Goal: Task Accomplishment & Management: Manage account settings

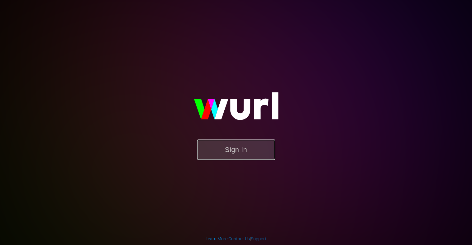
click at [231, 146] on button "Sign In" at bounding box center [236, 149] width 78 height 20
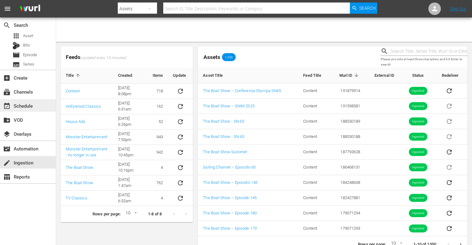
click at [20, 105] on div "event_available Schedule" at bounding box center [17, 105] width 35 height 6
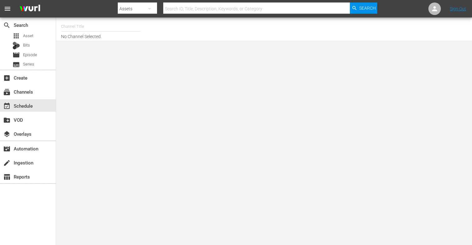
click at [74, 26] on input "text" at bounding box center [101, 26] width 80 height 15
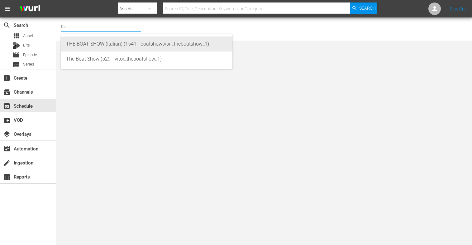
click at [86, 45] on div "THE BOAT SHOW (Italian) (1541 - boatshowtvsrl_theboatshow_1)" at bounding box center [146, 43] width 161 height 15
type input "THE BOAT SHOW (Italian) (1541 - boatshowtvsrl_theboatshow_1)"
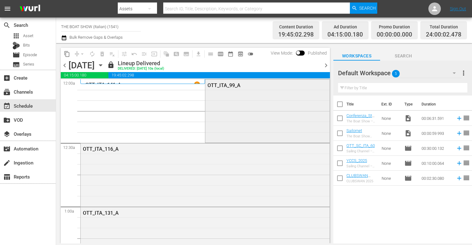
click at [247, 98] on div "OTT_ITA_99_A" at bounding box center [267, 110] width 124 height 62
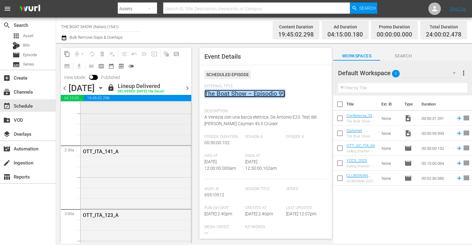
scroll to position [288, 0]
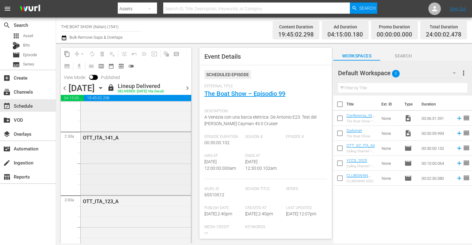
click at [107, 141] on div "OTT_ITA_141_A" at bounding box center [121, 138] width 77 height 6
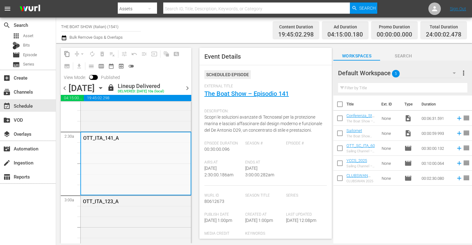
click at [106, 26] on input "THE BOAT SHOW (Italian) (1541)" at bounding box center [101, 26] width 80 height 15
click at [107, 26] on input "THE BOAT SHOW (Italian) (1541)" at bounding box center [101, 26] width 80 height 15
drag, startPoint x: 125, startPoint y: 26, endPoint x: 4, endPoint y: 21, distance: 121.0
click at [56, 0] on div "search Search apps Asset Bits movie Episode subtitles Series add_box Create sub…" at bounding box center [264, 0] width 416 height 0
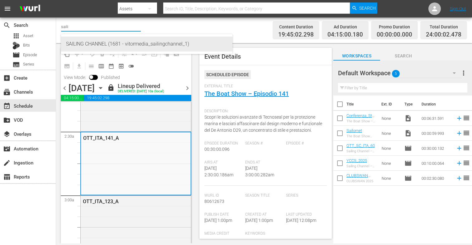
click at [81, 42] on div "SAILING CHANNEL (1681 - vitormedia_sailingchannel_1)" at bounding box center [146, 43] width 161 height 15
type input "SAILING CHANNEL (1681 - vitormedia_sailingchannel_1)"
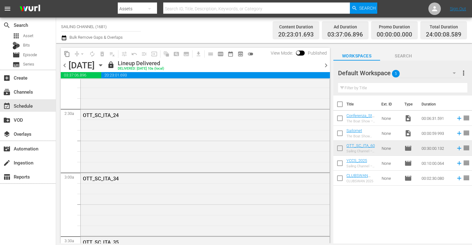
click at [102, 29] on input "SAILING CHANNEL (1681)" at bounding box center [101, 26] width 80 height 15
drag, startPoint x: 113, startPoint y: 25, endPoint x: -6, endPoint y: 14, distance: 119.5
click at [0, 14] on html "menu Search By Assets Search ID, Title, Description, Keywords, or Category Sear…" at bounding box center [236, 122] width 472 height 245
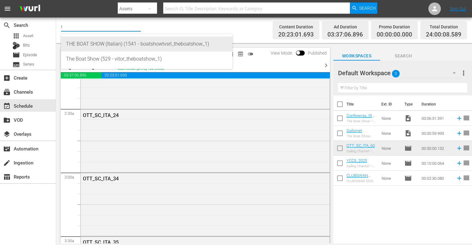
click at [88, 45] on div "THE BOAT SHOW (Italian) (1541 - boatshowtvsrl_theboatshow_1)" at bounding box center [146, 43] width 161 height 15
type input "THE BOAT SHOW (Italian) (1541 - boatshowtvsrl_theboatshow_1)"
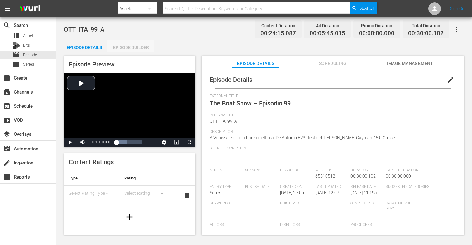
click at [130, 46] on div "Episode Builder" at bounding box center [130, 47] width 47 height 15
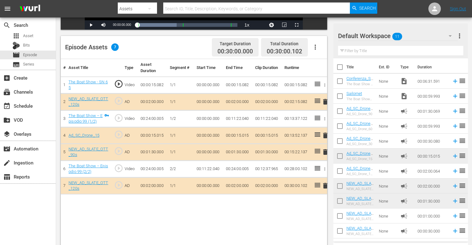
scroll to position [146, 0]
click at [323, 84] on icon "button" at bounding box center [324, 84] width 5 height 5
click at [292, 106] on span "DELETE ASSET" at bounding box center [304, 106] width 39 height 6
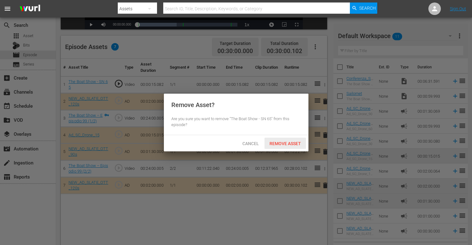
click at [277, 141] on span "Remove Asset" at bounding box center [285, 143] width 41 height 5
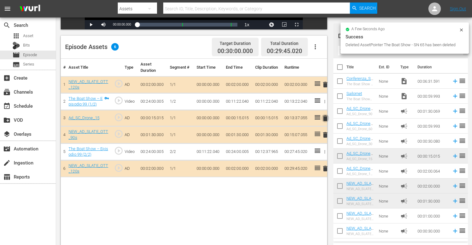
click at [325, 117] on span "delete" at bounding box center [325, 117] width 7 height 7
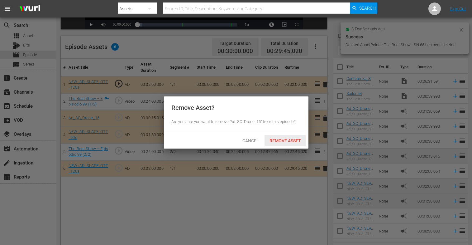
click at [287, 139] on span "Remove Asset" at bounding box center [285, 140] width 41 height 5
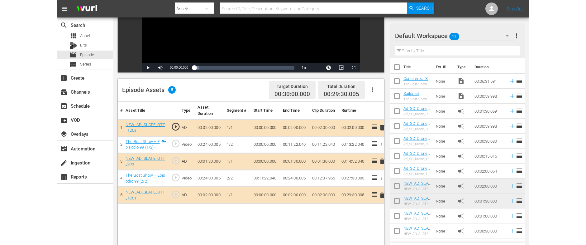
scroll to position [104, 0]
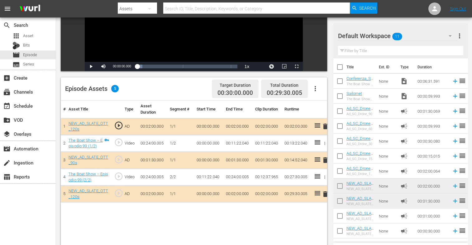
click at [323, 159] on span "delete" at bounding box center [325, 159] width 7 height 7
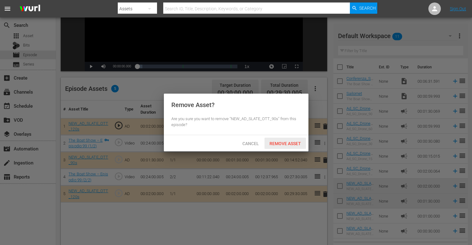
click at [285, 143] on span "Remove Asset" at bounding box center [285, 143] width 41 height 5
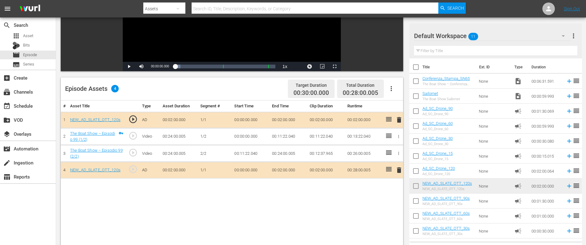
click at [416, 81] on input "checkbox" at bounding box center [415, 82] width 13 height 13
checkbox input "true"
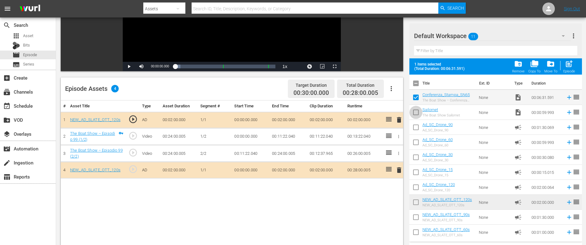
click at [415, 112] on input "checkbox" at bounding box center [415, 113] width 13 height 13
checkbox input "true"
click at [472, 64] on span "folder_delete" at bounding box center [518, 64] width 8 height 8
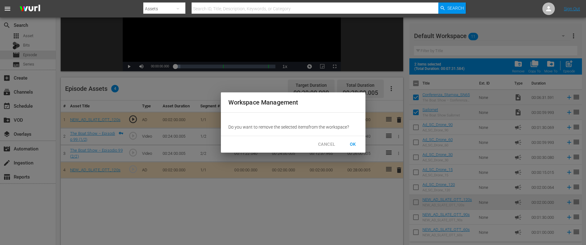
click at [356, 142] on span "OK" at bounding box center [353, 144] width 10 height 8
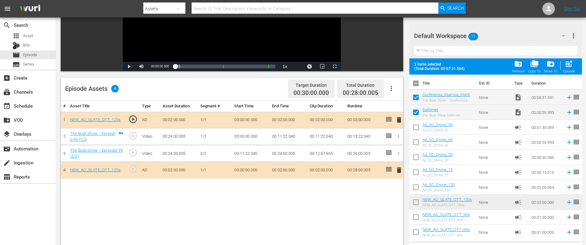
checkbox input "false"
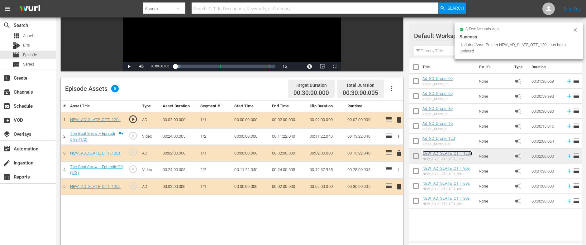
scroll to position [0, 0]
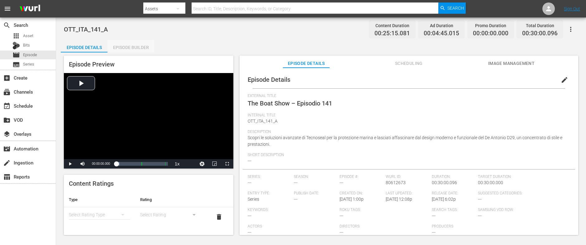
drag, startPoint x: 132, startPoint y: 48, endPoint x: 140, endPoint y: 54, distance: 10.1
click at [132, 48] on div "Episode Builder" at bounding box center [130, 47] width 47 height 15
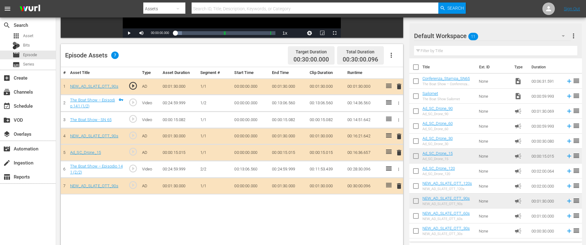
scroll to position [146, 0]
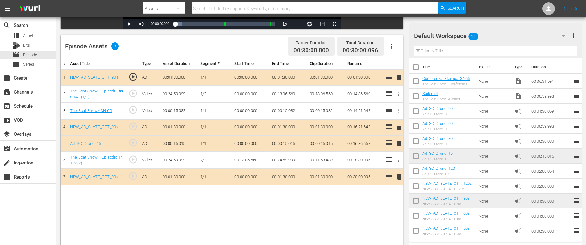
click at [398, 110] on icon "button" at bounding box center [398, 110] width 5 height 5
click at [373, 132] on span "DELETE ASSET" at bounding box center [378, 132] width 39 height 6
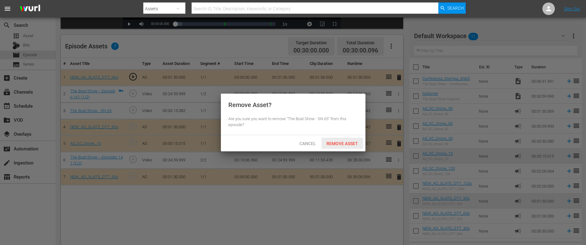
click at [337, 143] on span "Remove Asset" at bounding box center [342, 143] width 41 height 5
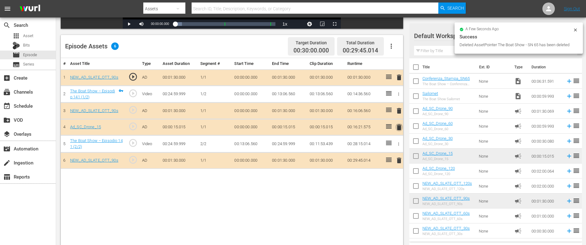
click at [398, 128] on span "delete" at bounding box center [398, 126] width 7 height 7
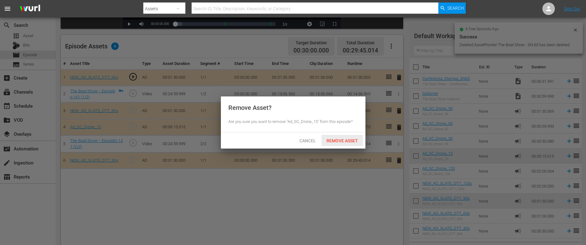
click at [338, 143] on div "Remove Asset" at bounding box center [342, 141] width 41 height 12
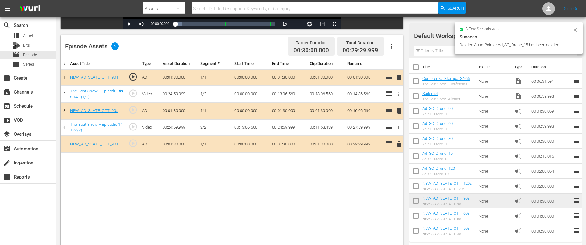
scroll to position [131, 0]
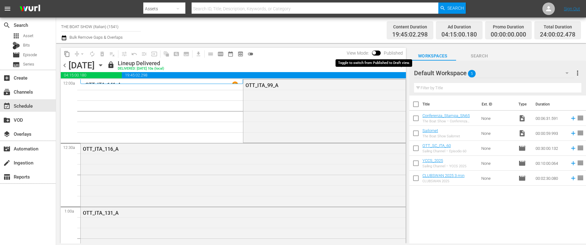
click at [378, 54] on input "checkbox" at bounding box center [374, 54] width 13 height 4
checkbox input "true"
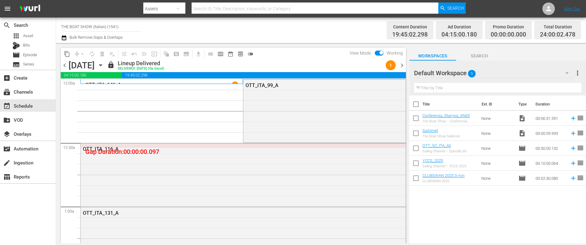
click at [403, 65] on span "chevron_right" at bounding box center [402, 65] width 8 height 8
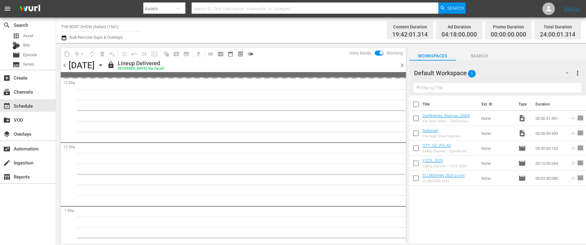
click at [403, 65] on span "chevron_right" at bounding box center [402, 65] width 8 height 8
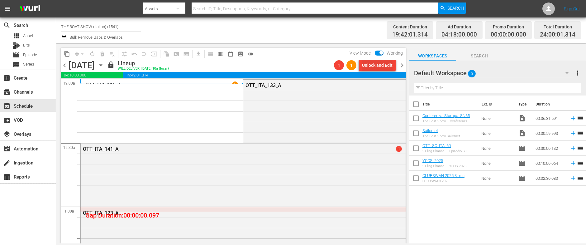
click at [373, 66] on div "Unlock and Edit" at bounding box center [377, 65] width 31 height 11
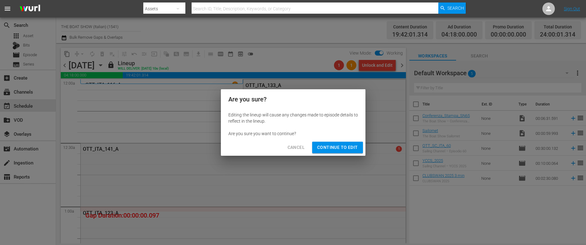
click at [327, 149] on span "Continue to Edit" at bounding box center [337, 147] width 41 height 8
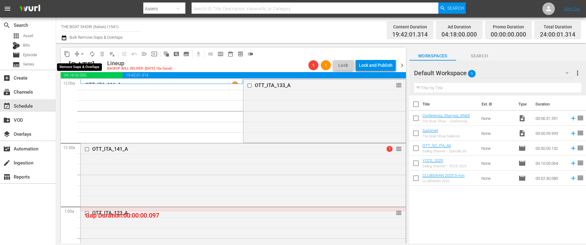
click at [82, 55] on span "arrow_drop_down" at bounding box center [82, 54] width 6 height 6
click at [84, 66] on li "Align to Midnight" at bounding box center [82, 66] width 65 height 10
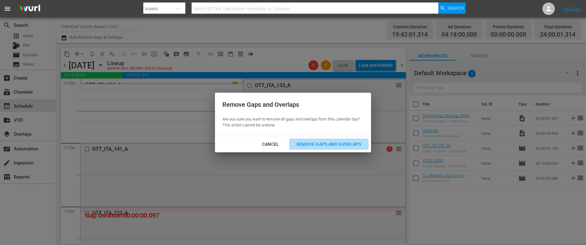
click at [309, 142] on div "Remove Gaps and Overlaps" at bounding box center [329, 144] width 74 height 8
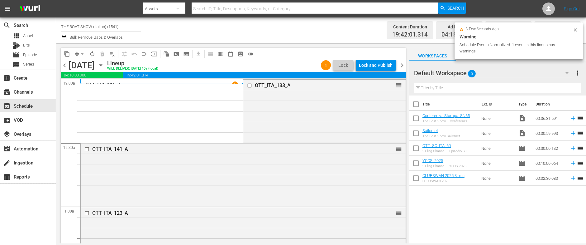
click at [375, 65] on div "Lock and Publish" at bounding box center [376, 65] width 34 height 11
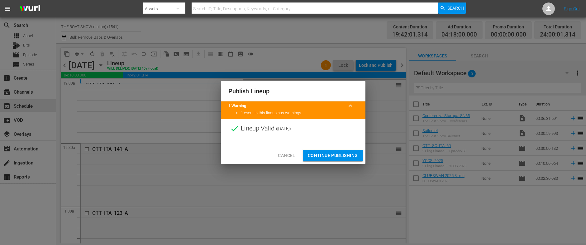
click at [324, 157] on span "Continue Publishing" at bounding box center [333, 155] width 50 height 8
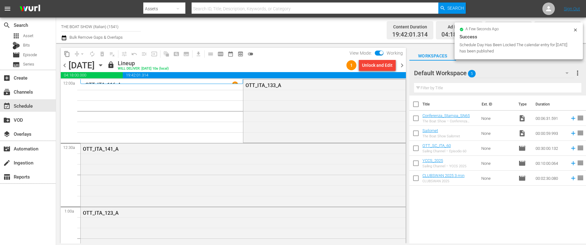
click at [405, 65] on span "chevron_right" at bounding box center [402, 65] width 8 height 8
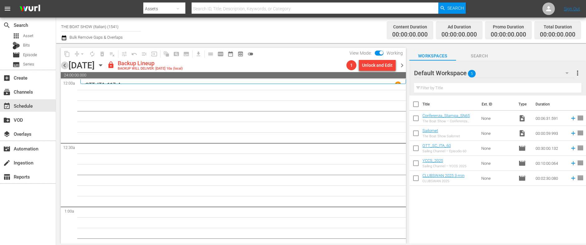
click at [66, 65] on span "chevron_left" at bounding box center [65, 65] width 8 height 8
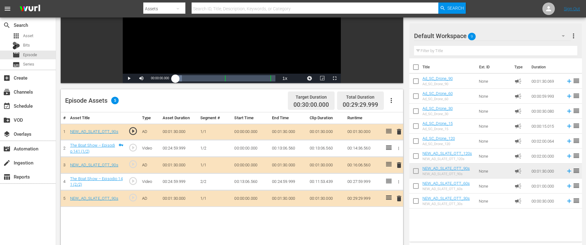
scroll to position [93, 0]
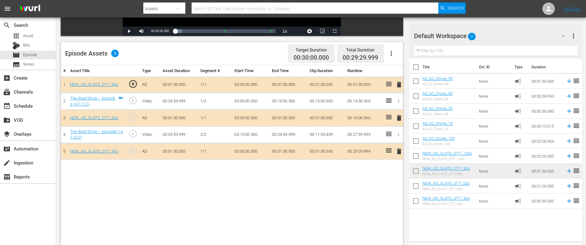
scroll to position [140, 0]
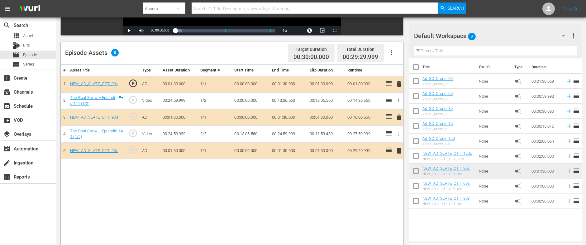
click at [398, 118] on span "delete" at bounding box center [398, 116] width 7 height 7
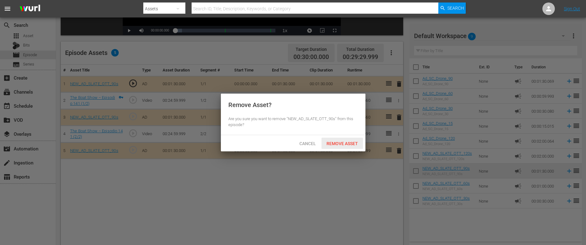
click at [336, 143] on span "Remove Asset" at bounding box center [342, 143] width 41 height 5
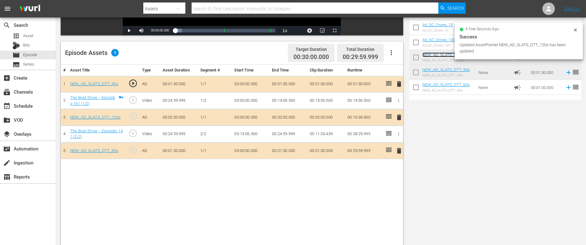
scroll to position [0, 0]
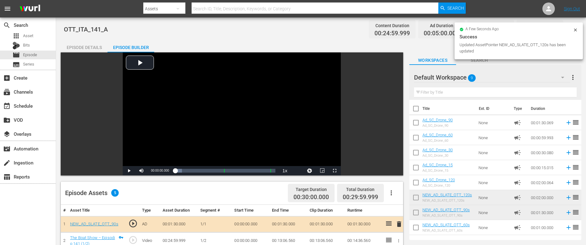
click at [576, 29] on icon at bounding box center [575, 29] width 5 height 5
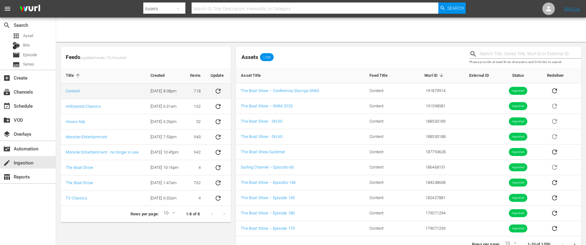
click at [222, 90] on icon "sticky table" at bounding box center [217, 90] width 7 height 7
click at [219, 104] on icon "sticky table" at bounding box center [218, 106] width 5 height 5
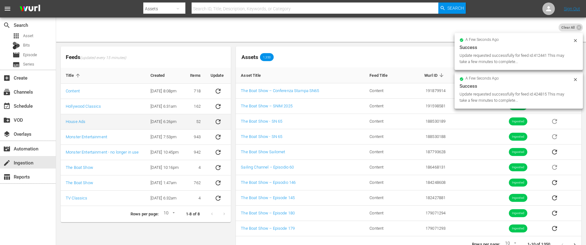
click at [219, 120] on icon "sticky table" at bounding box center [217, 121] width 7 height 7
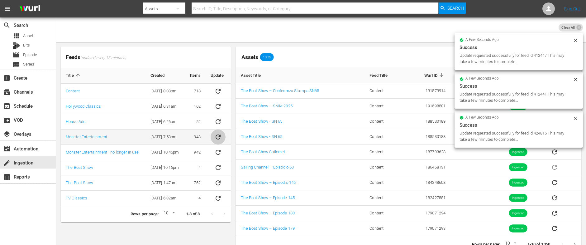
click at [218, 139] on icon "sticky table" at bounding box center [218, 136] width 5 height 5
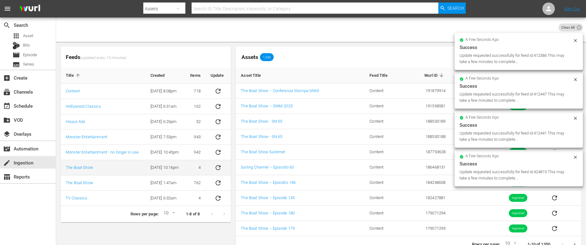
drag, startPoint x: 218, startPoint y: 149, endPoint x: 214, endPoint y: 160, distance: 11.8
click at [218, 149] on icon "sticky table" at bounding box center [217, 151] width 7 height 7
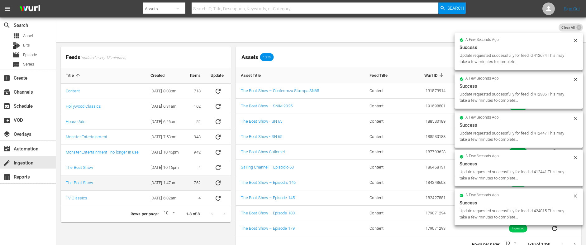
drag, startPoint x: 214, startPoint y: 163, endPoint x: 217, endPoint y: 178, distance: 15.3
click at [214, 163] on button "sticky table" at bounding box center [218, 167] width 15 height 15
click at [218, 180] on icon "sticky table" at bounding box center [218, 182] width 5 height 5
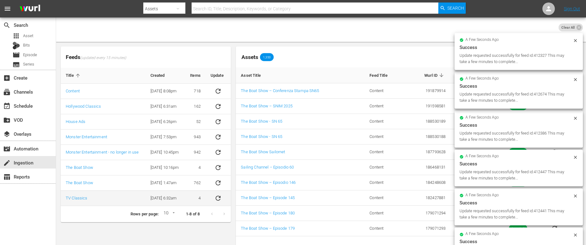
click at [215, 196] on icon "sticky table" at bounding box center [217, 197] width 7 height 7
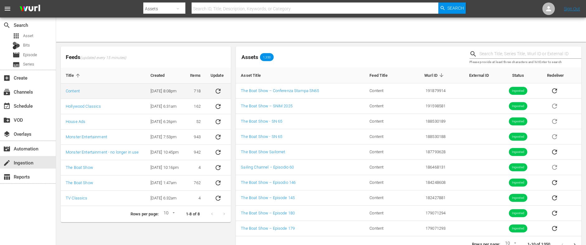
click at [223, 89] on button "sticky table" at bounding box center [218, 91] width 15 height 15
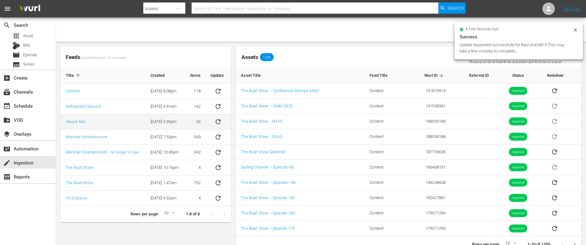
drag, startPoint x: 221, startPoint y: 109, endPoint x: 218, endPoint y: 116, distance: 7.1
click at [221, 109] on icon "sticky table" at bounding box center [217, 106] width 7 height 7
click at [218, 121] on icon "sticky table" at bounding box center [217, 121] width 7 height 7
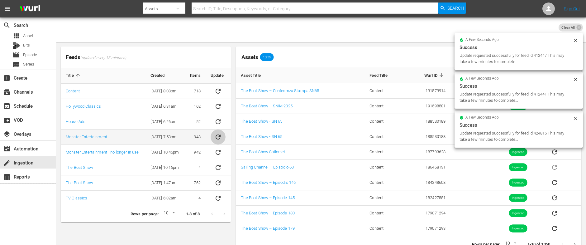
click at [218, 137] on icon "sticky table" at bounding box center [217, 136] width 7 height 7
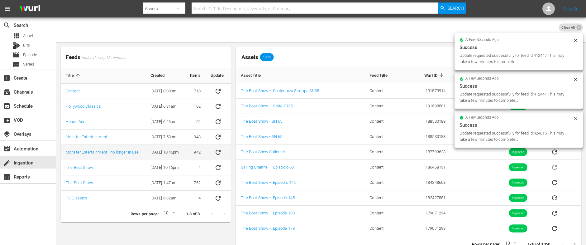
click at [219, 149] on icon "sticky table" at bounding box center [217, 151] width 7 height 7
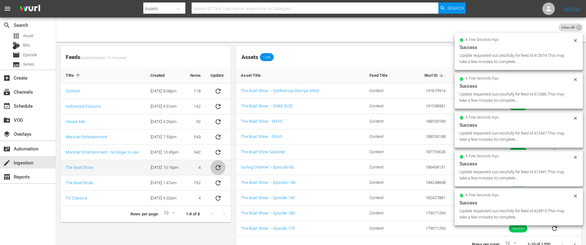
click at [216, 163] on button "sticky table" at bounding box center [218, 167] width 15 height 15
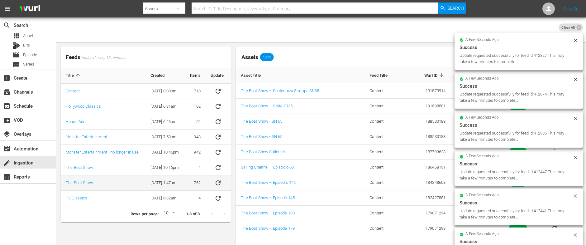
drag, startPoint x: 219, startPoint y: 182, endPoint x: 218, endPoint y: 186, distance: 3.8
click at [219, 182] on icon "sticky table" at bounding box center [217, 182] width 7 height 7
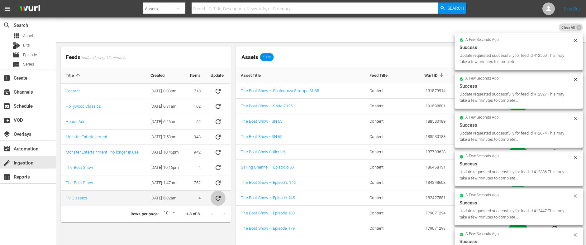
click at [218, 198] on icon "sticky table" at bounding box center [217, 197] width 7 height 7
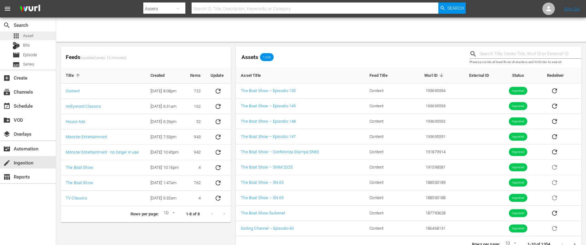
click at [26, 39] on span "Asset" at bounding box center [28, 36] width 10 height 6
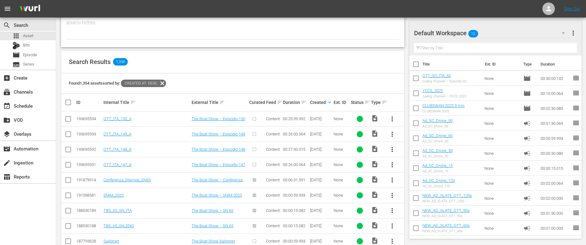
scroll to position [105, 0]
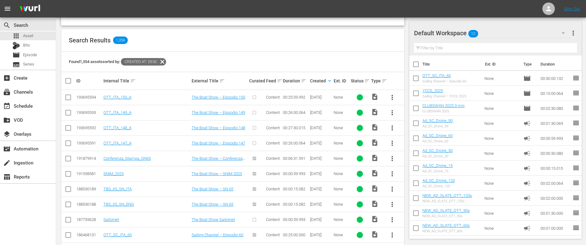
click at [69, 142] on input "checkbox" at bounding box center [67, 144] width 7 height 7
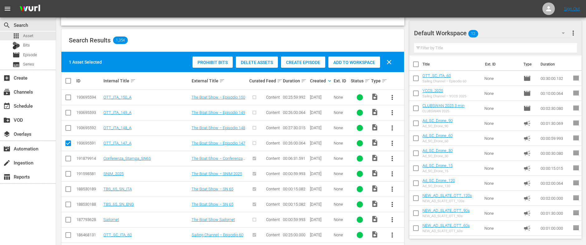
click at [305, 62] on span "Create Episode" at bounding box center [303, 62] width 44 height 5
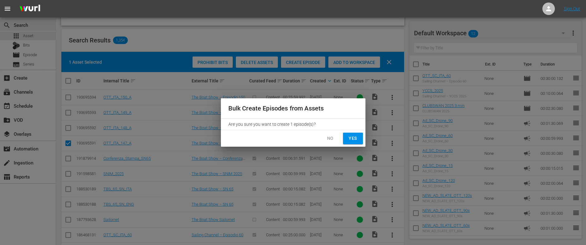
click at [357, 137] on span "Yes" at bounding box center [353, 138] width 10 height 8
checkbox input "false"
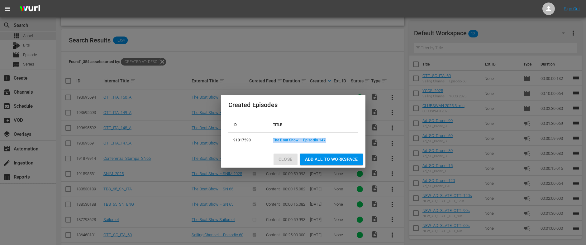
click at [287, 160] on span "Close" at bounding box center [286, 159] width 14 height 8
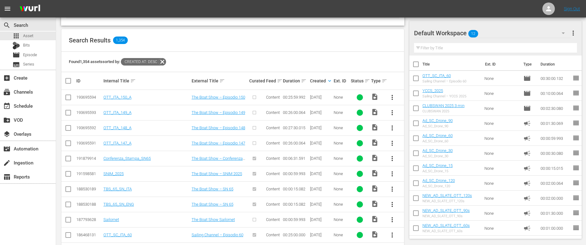
click at [68, 128] on input "checkbox" at bounding box center [67, 128] width 7 height 7
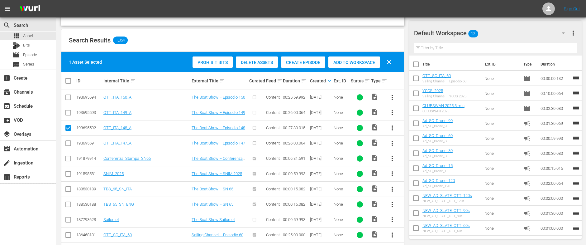
click at [301, 62] on span "Create Episode" at bounding box center [303, 62] width 44 height 5
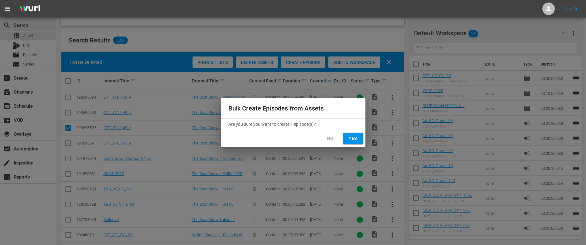
click at [352, 138] on span "Yes" at bounding box center [353, 138] width 10 height 8
checkbox input "false"
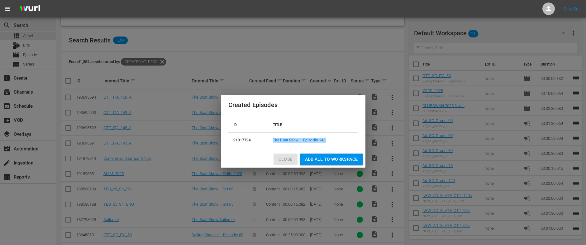
click at [285, 157] on span "Close" at bounding box center [286, 159] width 14 height 8
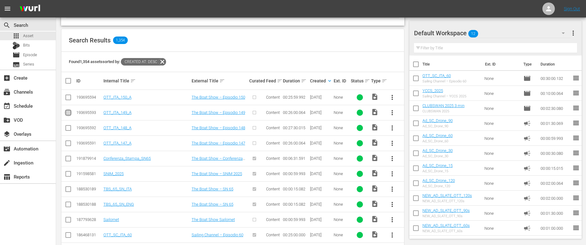
click at [67, 112] on input "checkbox" at bounding box center [67, 113] width 7 height 7
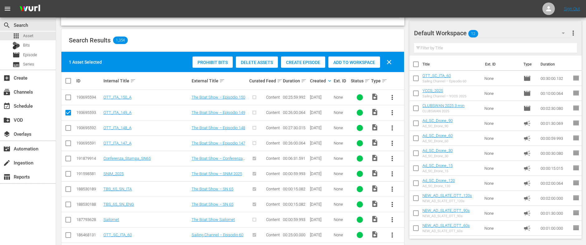
click at [298, 63] on span "Create Episode" at bounding box center [303, 62] width 44 height 5
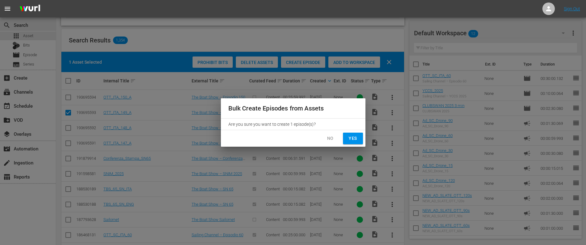
click at [352, 136] on span "Yes" at bounding box center [353, 138] width 10 height 8
checkbox input "false"
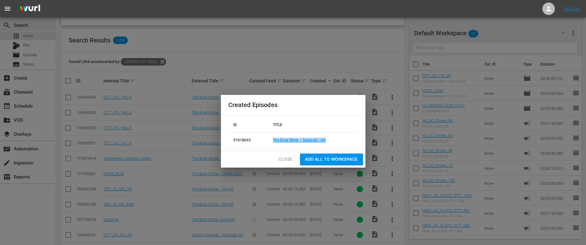
click at [285, 160] on span "Close" at bounding box center [286, 159] width 14 height 8
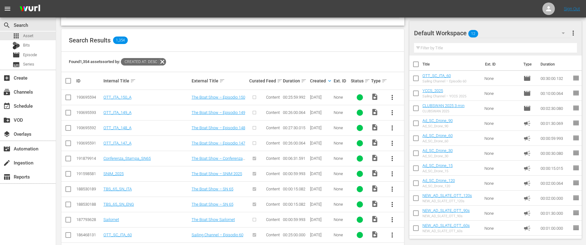
click at [69, 97] on input "checkbox" at bounding box center [67, 98] width 7 height 7
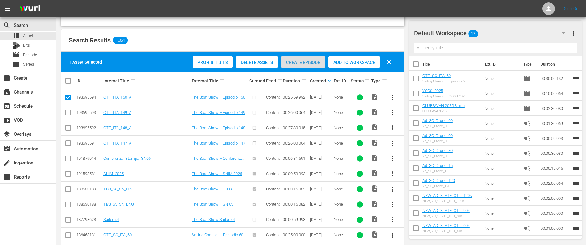
click at [294, 64] on span "Create Episode" at bounding box center [303, 62] width 44 height 5
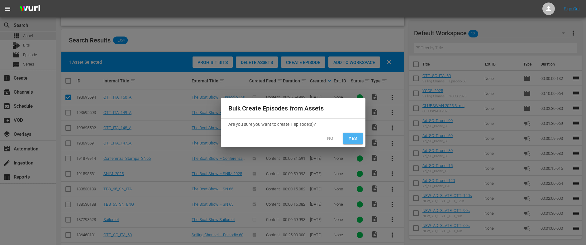
click at [353, 137] on span "Yes" at bounding box center [353, 138] width 10 height 8
checkbox input "false"
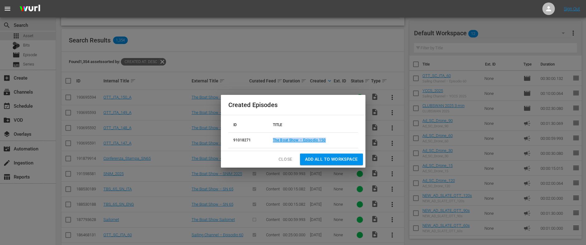
click at [282, 159] on span "Close" at bounding box center [286, 159] width 14 height 8
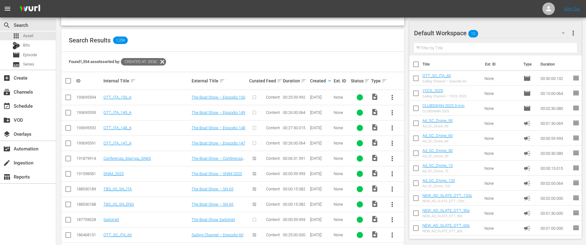
scroll to position [0, 0]
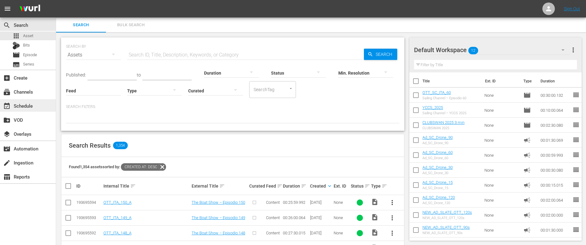
click at [22, 104] on div "event_available Schedule" at bounding box center [17, 105] width 35 height 6
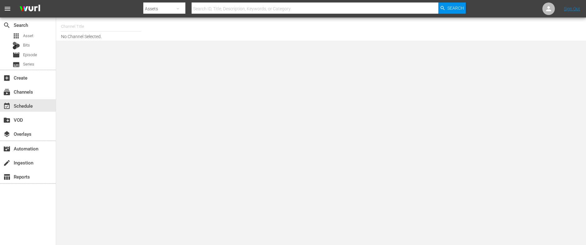
click at [85, 27] on input "text" at bounding box center [101, 26] width 80 height 15
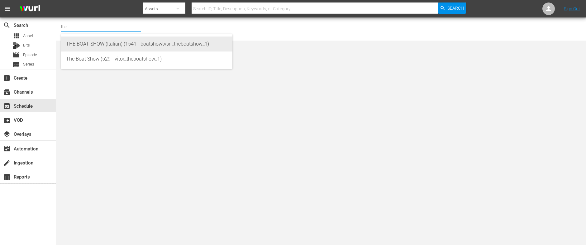
click at [75, 46] on div "THE BOAT SHOW (Italian) (1541 - boatshowtvsrl_theboatshow_1)" at bounding box center [146, 43] width 161 height 15
type input "THE BOAT SHOW (Italian) (1541 - boatshowtvsrl_theboatshow_1)"
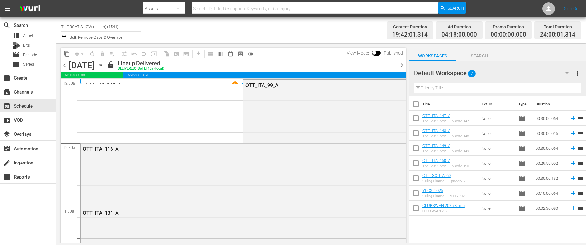
click at [418, 117] on input "checkbox" at bounding box center [415, 119] width 13 height 13
checkbox input "true"
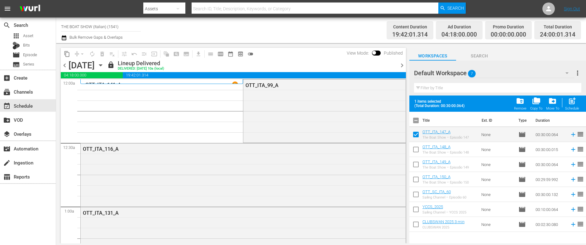
drag, startPoint x: 413, startPoint y: 150, endPoint x: 414, endPoint y: 157, distance: 7.0
click at [413, 150] on input "checkbox" at bounding box center [415, 150] width 13 height 13
checkbox input "true"
drag, startPoint x: 413, startPoint y: 165, endPoint x: 415, endPoint y: 170, distance: 4.9
click at [413, 165] on input "checkbox" at bounding box center [415, 165] width 13 height 13
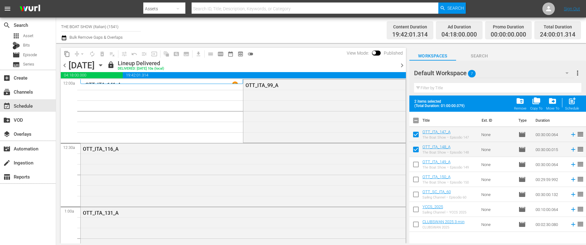
checkbox input "true"
click at [413, 180] on input "checkbox" at bounding box center [415, 180] width 13 height 13
checkbox input "true"
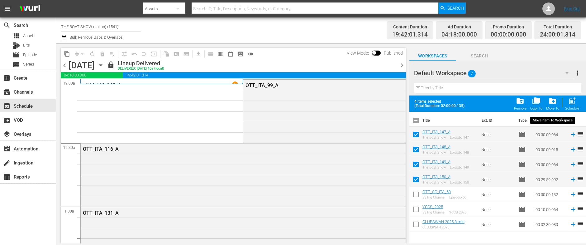
click at [552, 103] on span "drive_file_move" at bounding box center [552, 101] width 8 height 8
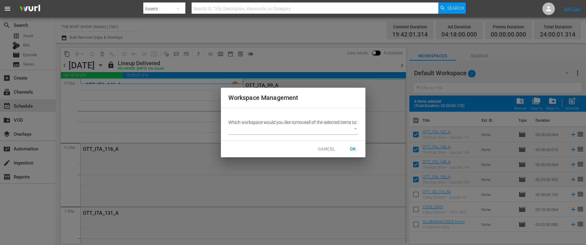
click at [265, 135] on body "menu Search By Assets Search ID, Title, Description, Keywords, or Category Sear…" at bounding box center [293, 122] width 586 height 245
click at [240, 152] on li "ITA (8)" at bounding box center [240, 154] width 25 height 10
type input "2301"
click at [357, 152] on span "OK" at bounding box center [353, 149] width 10 height 8
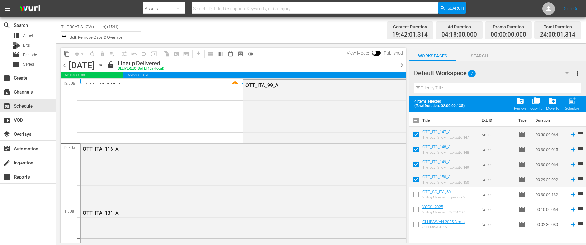
checkbox input "false"
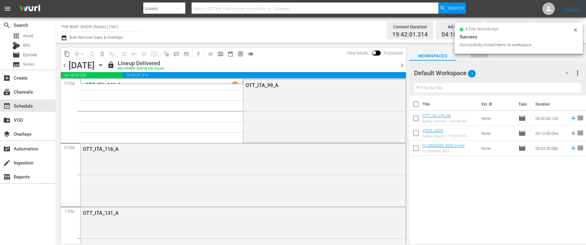
click at [565, 74] on icon "button" at bounding box center [566, 72] width 7 height 7
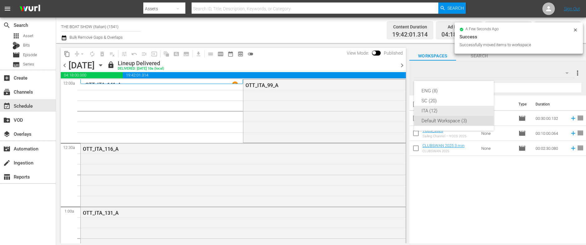
click at [430, 109] on div "ITA (12)" at bounding box center [454, 111] width 65 height 10
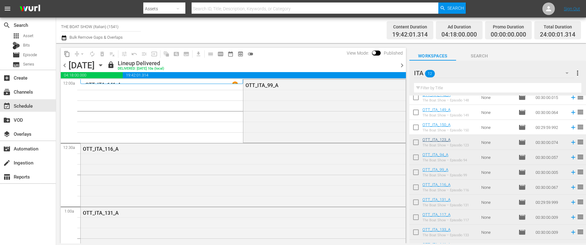
scroll to position [37, 0]
click at [417, 140] on input "checkbox" at bounding box center [415, 141] width 13 height 13
checkbox input "true"
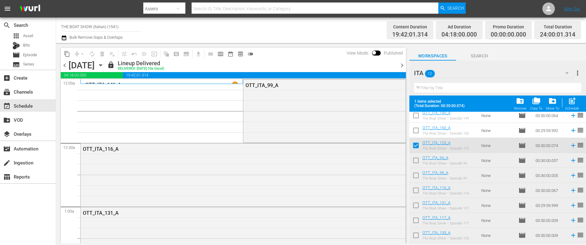
scroll to position [62, 0]
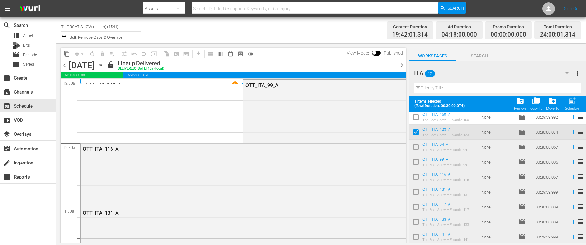
click at [416, 192] on input "checkbox" at bounding box center [415, 192] width 13 height 13
checkbox input "true"
click at [415, 207] on input "checkbox" at bounding box center [415, 207] width 13 height 13
checkbox input "true"
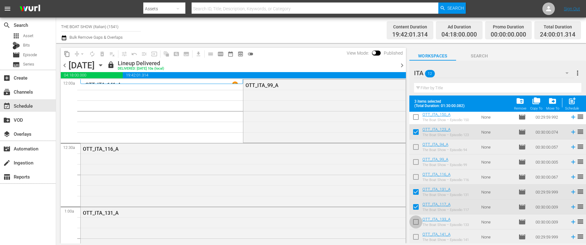
click at [416, 221] on input "checkbox" at bounding box center [415, 222] width 13 height 13
checkbox input "true"
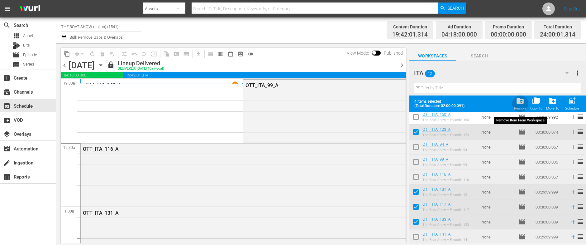
click at [519, 101] on span "folder_delete" at bounding box center [520, 101] width 8 height 8
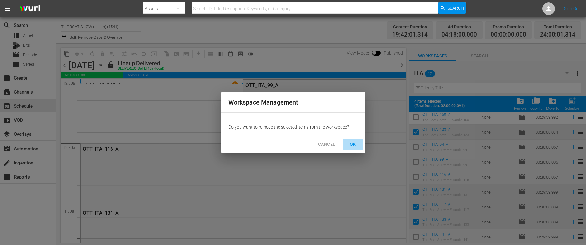
drag, startPoint x: 350, startPoint y: 142, endPoint x: 360, endPoint y: 147, distance: 10.7
click at [351, 142] on span "OK" at bounding box center [353, 144] width 10 height 8
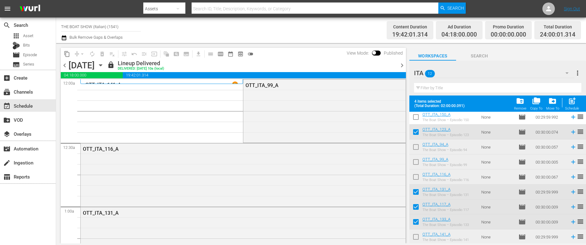
checkbox input "false"
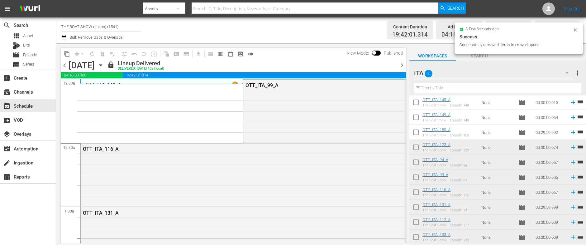
scroll to position [0, 0]
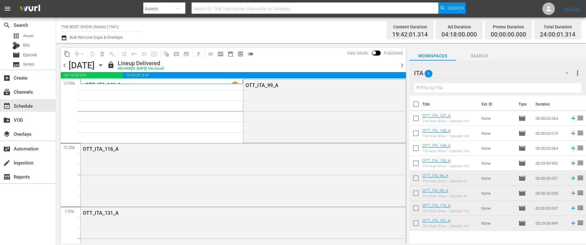
click at [399, 64] on span "chevron_right" at bounding box center [402, 65] width 8 height 8
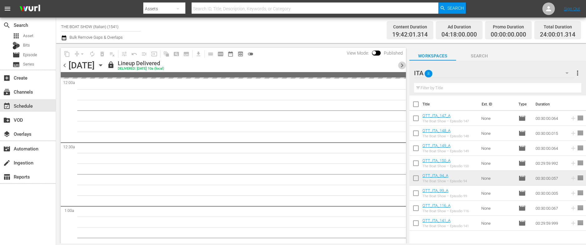
click at [399, 64] on span "chevron_right" at bounding box center [402, 65] width 8 height 8
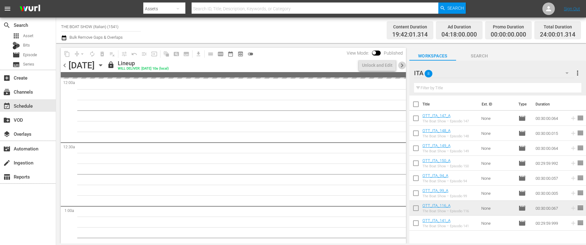
click at [399, 64] on span "chevron_right" at bounding box center [402, 65] width 8 height 8
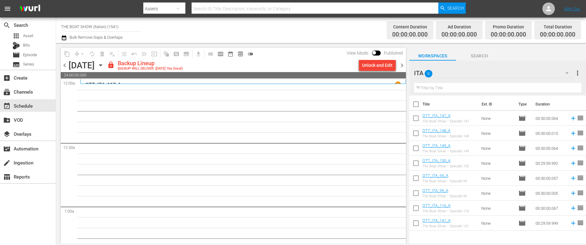
click at [66, 66] on span "chevron_left" at bounding box center [65, 65] width 8 height 8
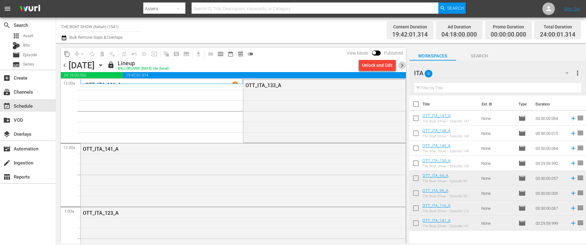
click at [400, 66] on span "chevron_right" at bounding box center [402, 65] width 8 height 8
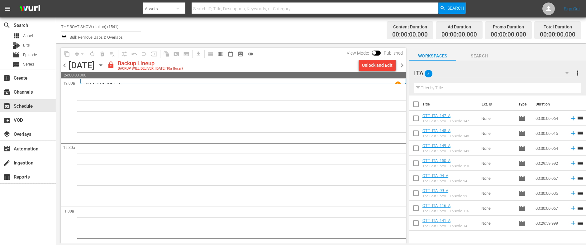
click at [369, 65] on div "Unlock and Edit" at bounding box center [377, 65] width 31 height 11
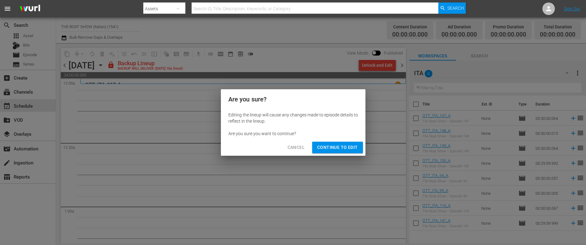
click at [329, 148] on span "Continue to Edit" at bounding box center [337, 147] width 41 height 8
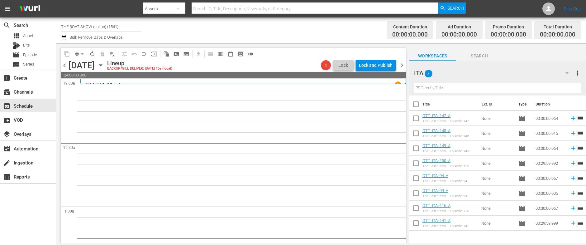
click at [416, 104] on input "checkbox" at bounding box center [415, 105] width 13 height 13
checkbox input "true"
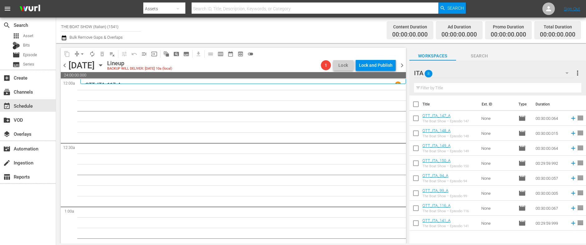
checkbox input "true"
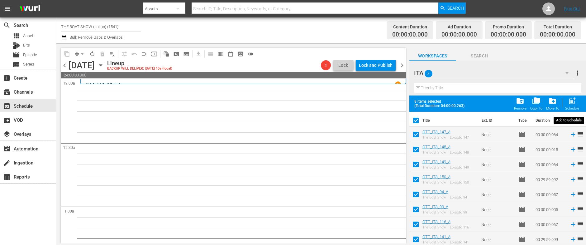
click at [572, 101] on span "post_add" at bounding box center [572, 101] width 8 height 8
checkbox input "false"
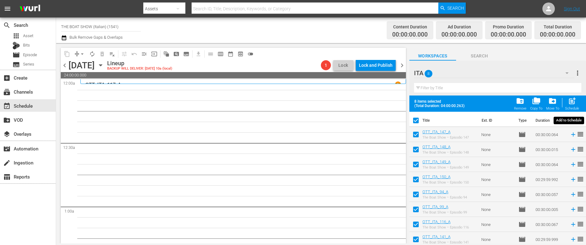
checkbox input "false"
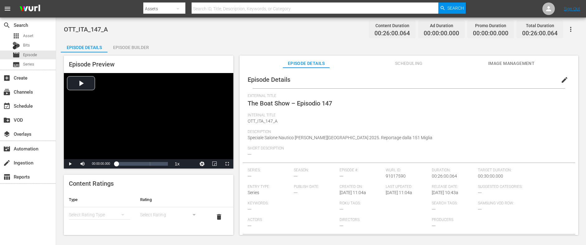
click at [127, 46] on div "Episode Builder" at bounding box center [130, 47] width 47 height 15
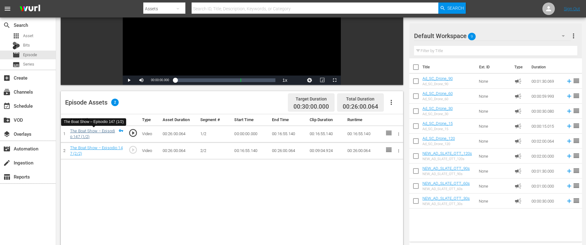
scroll to position [94, 0]
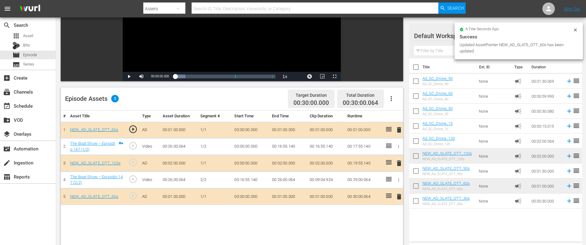
click at [577, 31] on icon at bounding box center [575, 29] width 5 height 5
click at [577, 31] on button "more_vert" at bounding box center [573, 35] width 7 height 15
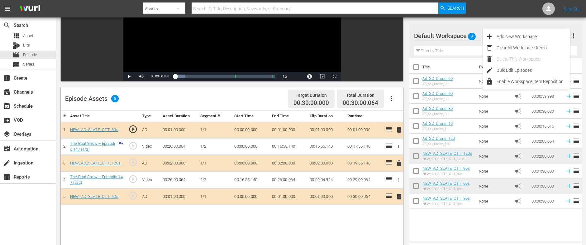
click at [555, 22] on div "Video Player is loading. Play Video Play Mute Current Time 00:00:00.000 / Durat…" at bounding box center [321, 133] width 521 height 350
click at [571, 36] on span "more_vert" at bounding box center [573, 35] width 7 height 7
click at [504, 23] on div "Default Workspace 9 Default more_vert" at bounding box center [495, 33] width 163 height 20
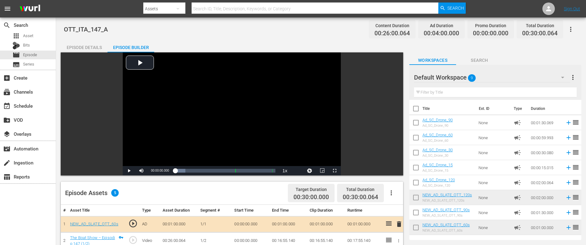
click at [572, 30] on icon "button" at bounding box center [570, 29] width 7 height 7
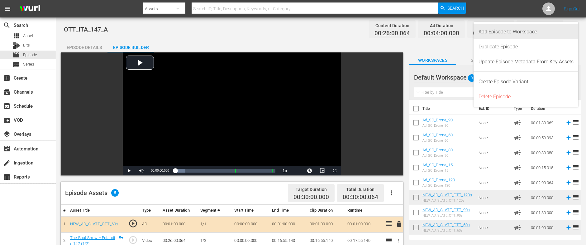
click at [509, 30] on div "Add Episode to Workspace" at bounding box center [526, 31] width 95 height 15
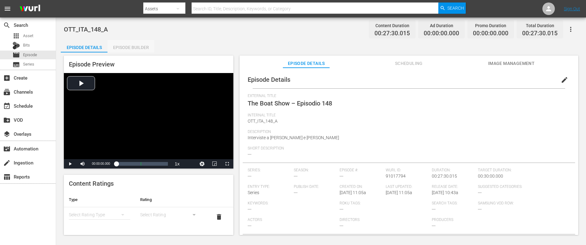
click at [138, 45] on div "Episode Builder" at bounding box center [130, 47] width 47 height 15
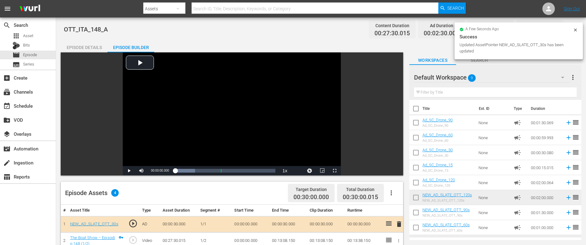
click at [578, 31] on icon at bounding box center [575, 29] width 5 height 5
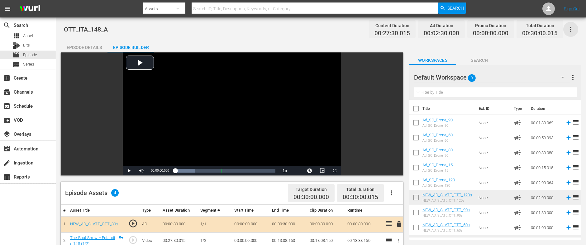
click at [573, 27] on icon "button" at bounding box center [570, 29] width 7 height 7
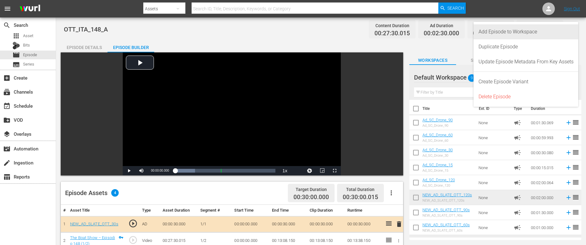
click at [527, 31] on div "Add Episode to Workspace" at bounding box center [526, 31] width 95 height 15
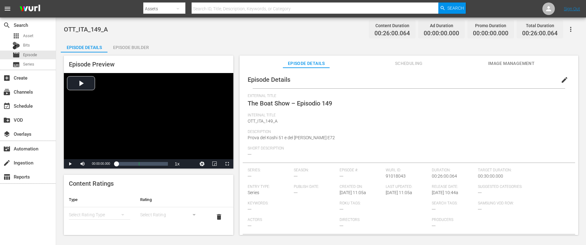
click at [119, 47] on div "Episode Builder" at bounding box center [130, 47] width 47 height 15
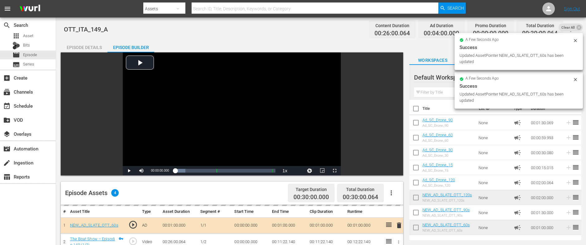
drag, startPoint x: 454, startPoint y: 184, endPoint x: 483, endPoint y: 6, distance: 180.9
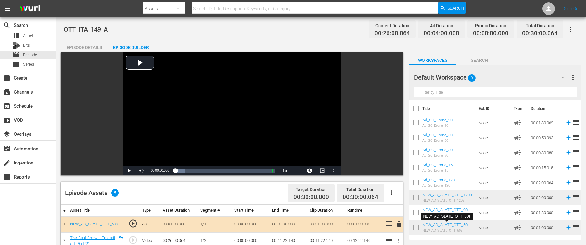
click at [573, 31] on icon "button" at bounding box center [570, 29] width 7 height 7
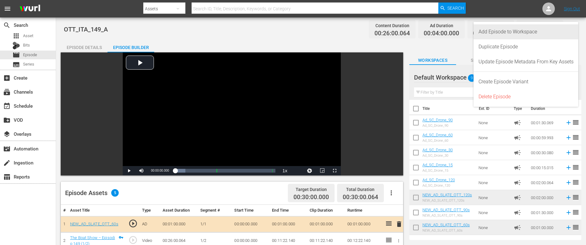
click at [515, 32] on div "Add Episode to Workspace" at bounding box center [526, 31] width 95 height 15
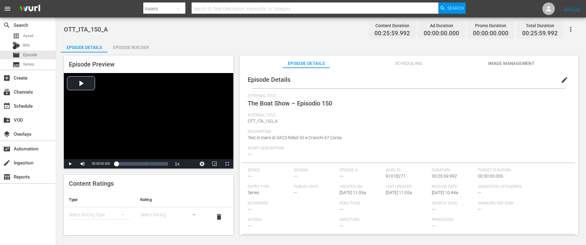
click at [136, 49] on div "Episode Builder" at bounding box center [130, 47] width 47 height 15
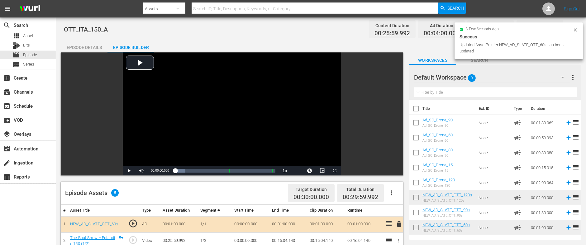
click at [576, 28] on icon at bounding box center [575, 29] width 5 height 5
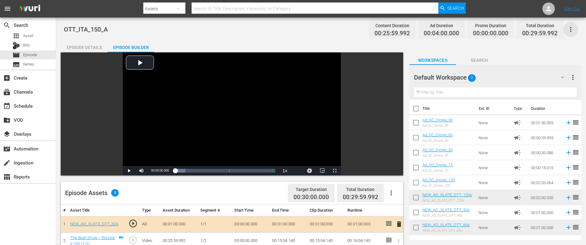
click at [570, 30] on icon "button" at bounding box center [570, 29] width 7 height 7
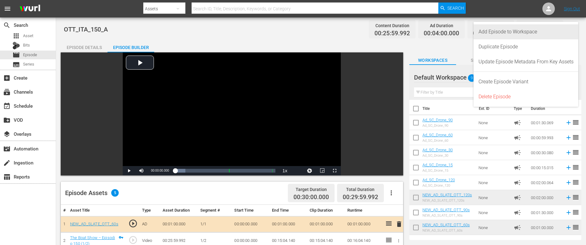
click at [510, 31] on div "Add Episode to Workspace" at bounding box center [526, 31] width 95 height 15
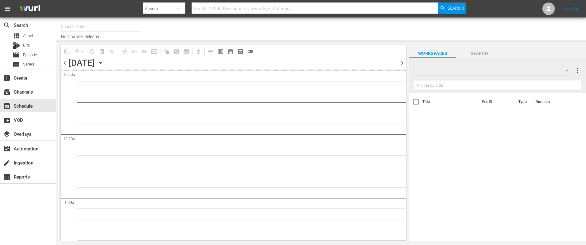
type input "THE BOAT SHOW (Italian) (1541)"
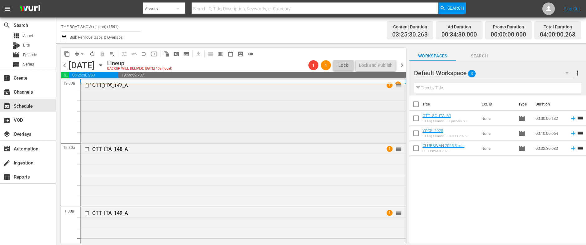
click at [247, 104] on div "OTT_ITA_147_A 1 reorder" at bounding box center [243, 110] width 325 height 62
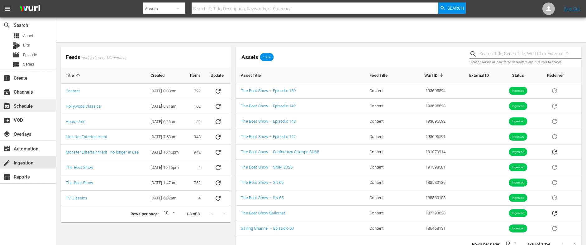
click at [24, 107] on div "event_available Schedule" at bounding box center [17, 105] width 35 height 6
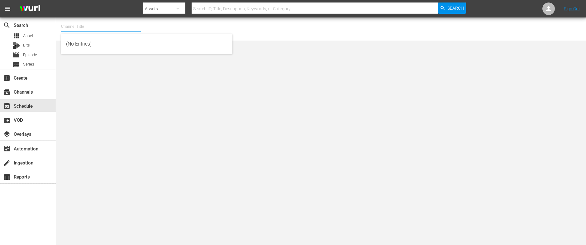
click at [93, 26] on input "text" at bounding box center [101, 26] width 80 height 15
click at [90, 63] on div "The Boat Show (529 - vitor_theboatshow_1)" at bounding box center [146, 58] width 161 height 15
type input "The Boat Show (529 - vitor_theboatshow_1)"
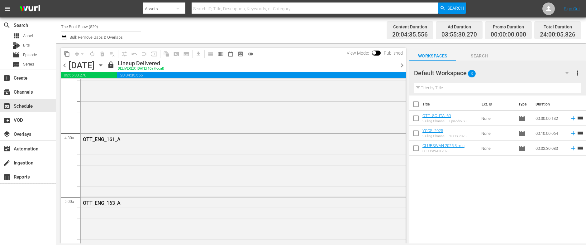
scroll to position [523, 0]
click at [567, 74] on icon "button" at bounding box center [566, 72] width 7 height 7
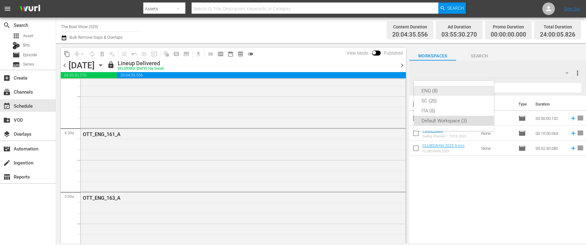
click at [436, 91] on div "ENG (8)" at bounding box center [454, 91] width 65 height 10
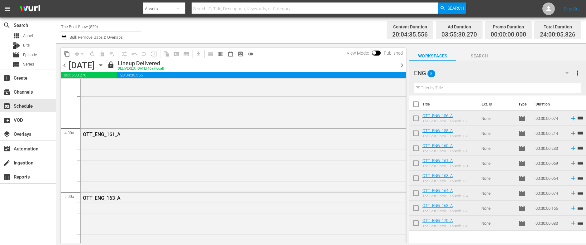
click at [416, 102] on input "checkbox" at bounding box center [415, 105] width 13 height 13
checkbox input "true"
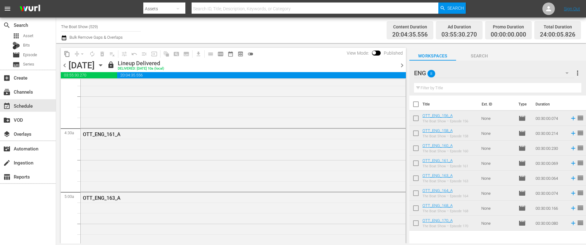
checkbox input "true"
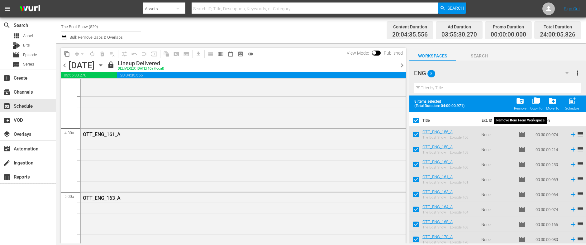
click at [523, 101] on span "folder_delete" at bounding box center [520, 101] width 8 height 8
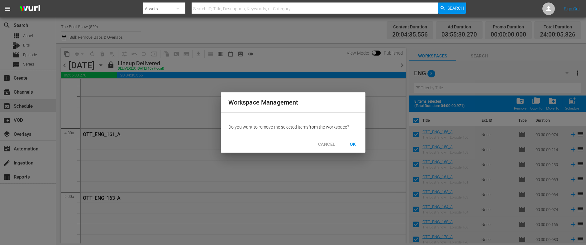
click at [354, 143] on span "OK" at bounding box center [353, 144] width 10 height 8
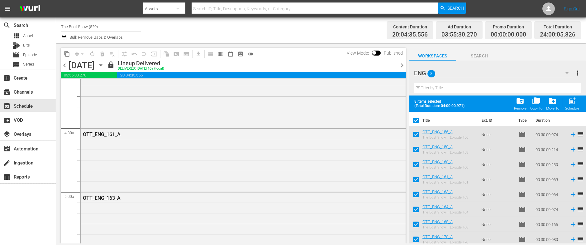
checkbox input "false"
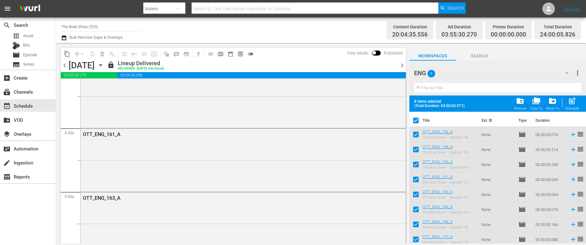
checkbox input "false"
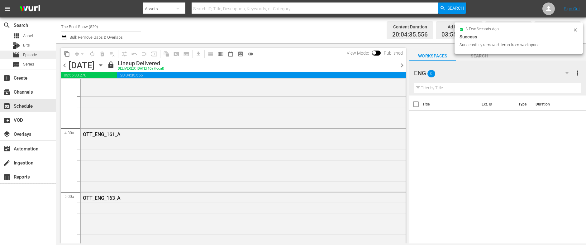
click at [27, 54] on span "Episode" at bounding box center [30, 55] width 14 height 6
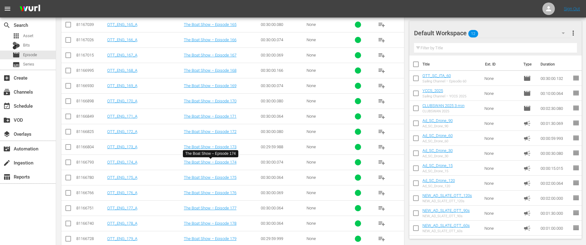
scroll to position [363, 0]
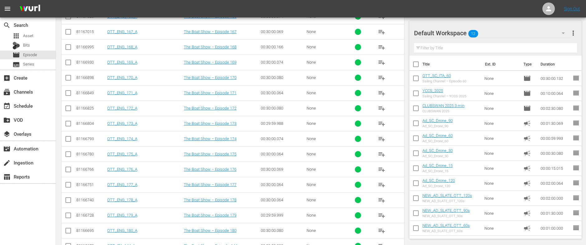
click at [563, 31] on icon "button" at bounding box center [563, 32] width 7 height 7
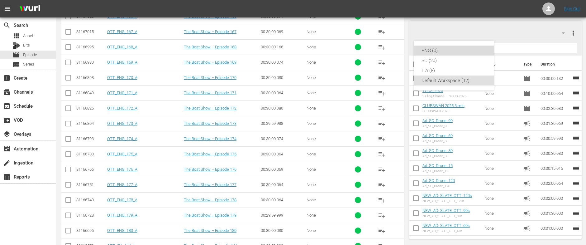
click at [427, 52] on div "ENG (0)" at bounding box center [454, 50] width 65 height 10
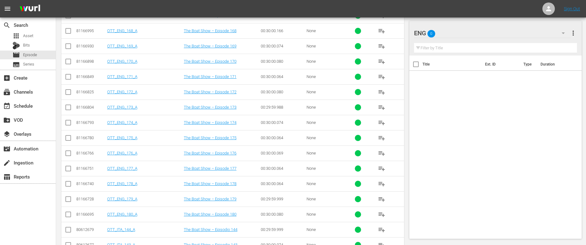
scroll to position [386, 0]
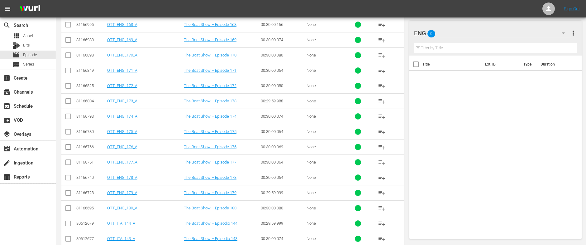
click at [69, 208] on input "checkbox" at bounding box center [67, 208] width 7 height 7
drag, startPoint x: 66, startPoint y: 208, endPoint x: 95, endPoint y: 208, distance: 28.4
click at [67, 208] on input "checkbox" at bounding box center [67, 208] width 7 height 7
checkbox input "false"
click at [381, 208] on span "playlist_add" at bounding box center [381, 207] width 7 height 7
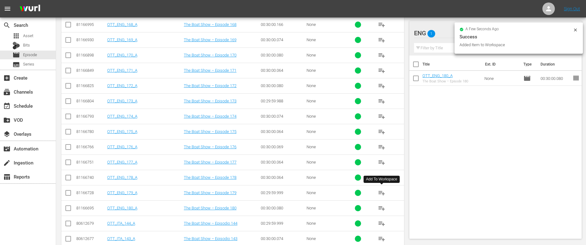
click at [381, 191] on span "playlist_add" at bounding box center [381, 192] width 7 height 7
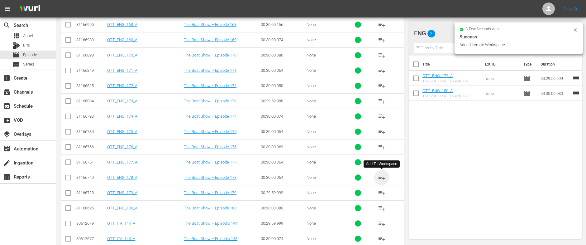
click at [382, 179] on span "playlist_add" at bounding box center [381, 177] width 7 height 7
click at [380, 162] on span "playlist_add" at bounding box center [381, 161] width 7 height 7
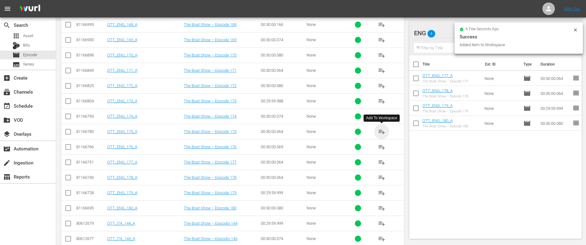
click at [384, 132] on span "playlist_add" at bounding box center [381, 131] width 7 height 7
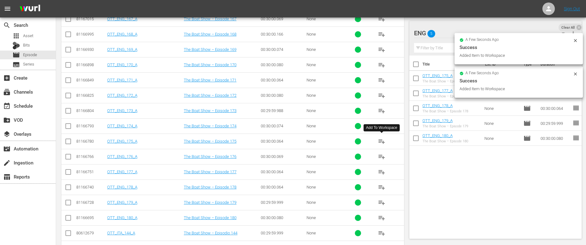
scroll to position [372, 0]
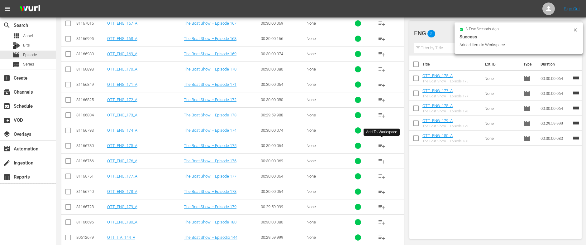
click at [381, 144] on span "playlist_add" at bounding box center [381, 145] width 7 height 7
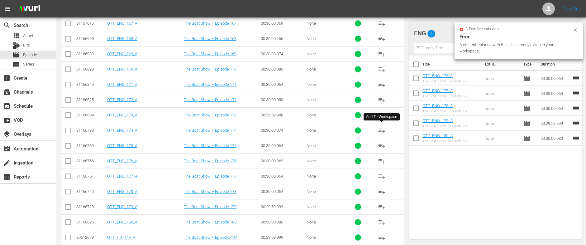
click at [382, 132] on span "playlist_add" at bounding box center [381, 130] width 7 height 7
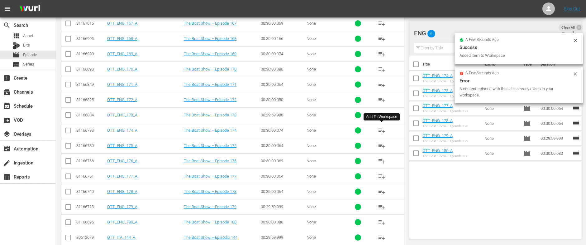
scroll to position [368, 0]
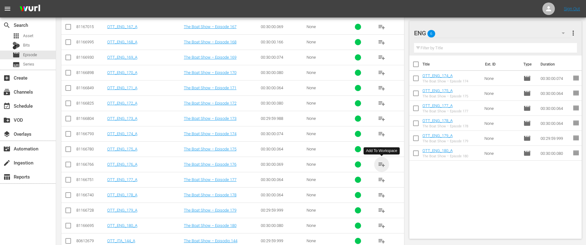
click at [380, 162] on span "playlist_add" at bounding box center [381, 163] width 7 height 7
click at [415, 77] on input "checkbox" at bounding box center [415, 79] width 13 height 13
checkbox input "true"
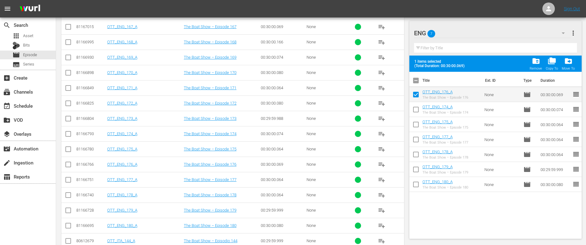
click at [416, 109] on input "checkbox" at bounding box center [415, 110] width 13 height 13
checkbox input "true"
click at [416, 124] on input "checkbox" at bounding box center [415, 125] width 13 height 13
checkbox input "true"
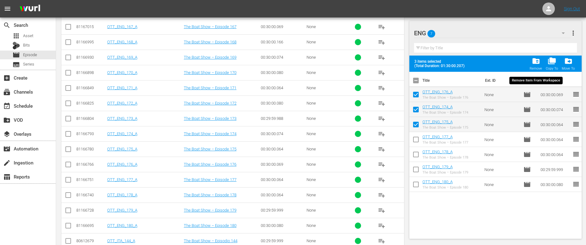
click at [537, 61] on span "folder_delete" at bounding box center [536, 61] width 8 height 8
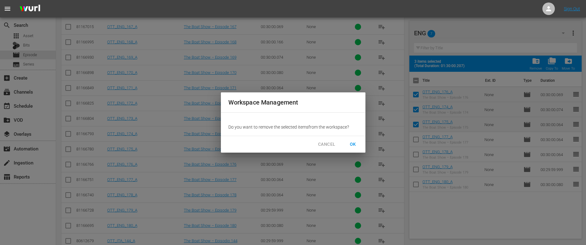
drag, startPoint x: 353, startPoint y: 143, endPoint x: 356, endPoint y: 146, distance: 4.4
click at [354, 142] on span "OK" at bounding box center [353, 144] width 10 height 8
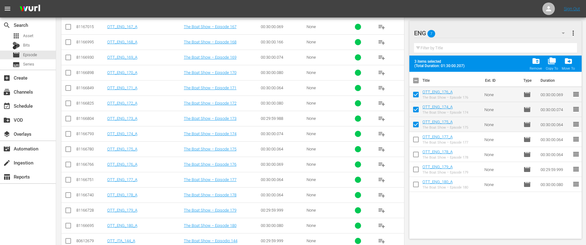
checkbox input "false"
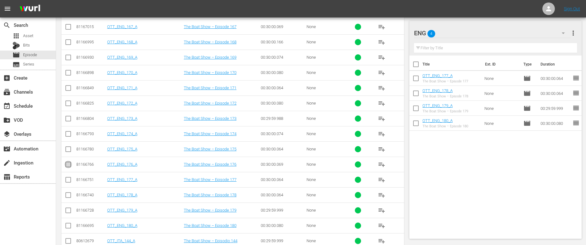
click at [69, 164] on input "checkbox" at bounding box center [67, 165] width 7 height 7
click at [380, 164] on span "playlist_add" at bounding box center [381, 163] width 7 height 7
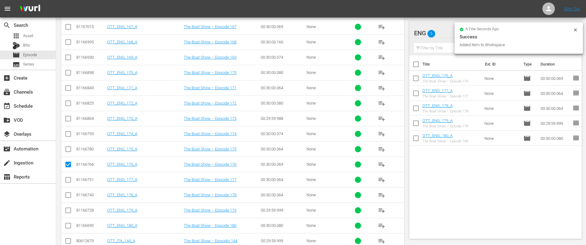
click at [67, 164] on input "checkbox" at bounding box center [67, 165] width 7 height 7
checkbox input "false"
click at [381, 148] on span "playlist_add" at bounding box center [381, 148] width 7 height 7
click at [382, 134] on span "playlist_add" at bounding box center [381, 133] width 7 height 7
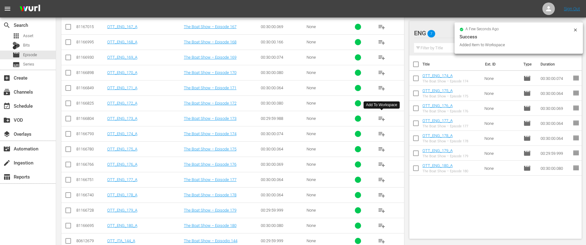
click at [384, 118] on span "playlist_add" at bounding box center [381, 118] width 7 height 7
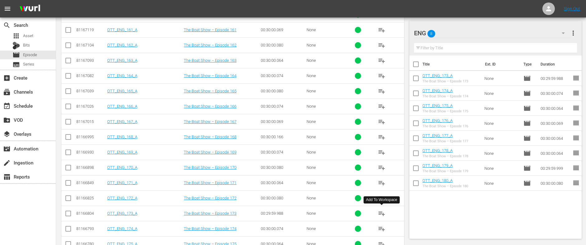
scroll to position [0, 0]
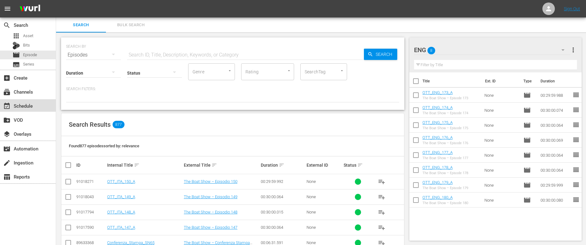
click at [24, 103] on div "event_available Schedule" at bounding box center [17, 105] width 35 height 6
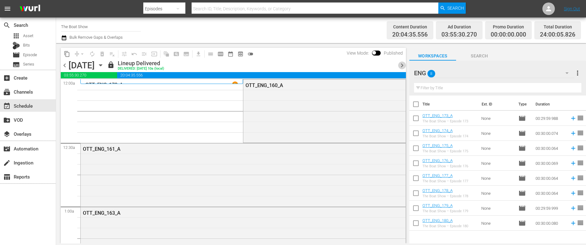
click at [404, 64] on span "chevron_right" at bounding box center [402, 65] width 8 height 8
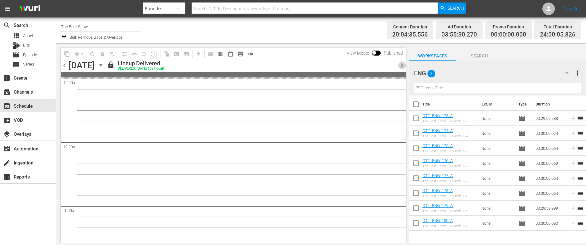
click at [403, 64] on span "chevron_right" at bounding box center [402, 65] width 8 height 8
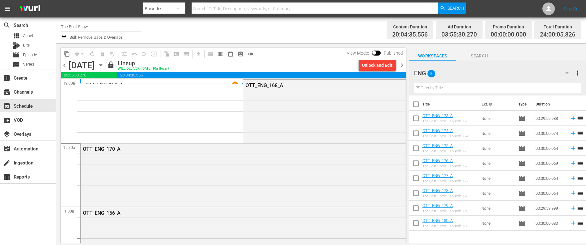
click at [403, 64] on span "chevron_right" at bounding box center [402, 65] width 8 height 8
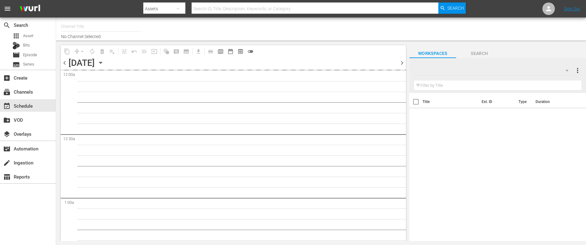
type input "THE BOAT SHOW (Italian) (1541)"
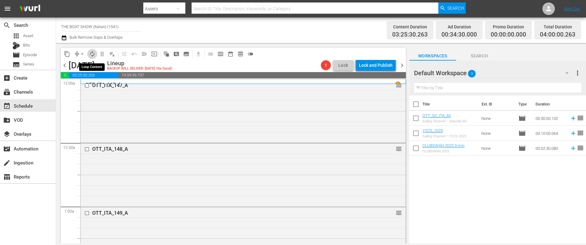
click at [91, 52] on span "autorenew_outlined" at bounding box center [92, 54] width 6 height 6
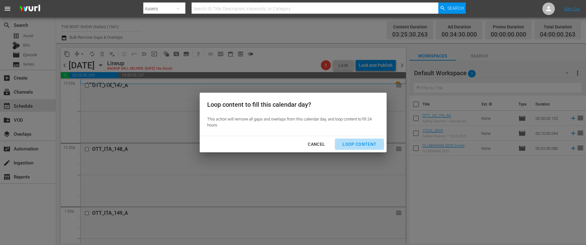
click at [353, 145] on div "Loop Content" at bounding box center [359, 144] width 44 height 8
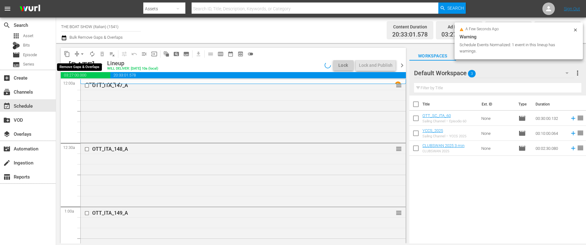
click at [83, 54] on span "arrow_drop_down" at bounding box center [82, 54] width 6 height 6
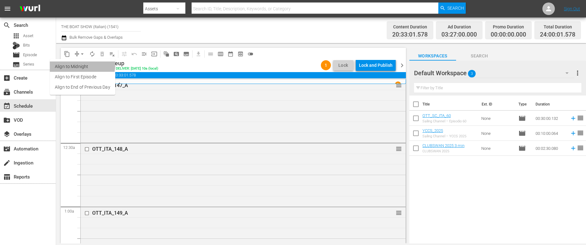
click at [75, 64] on li "Align to Midnight" at bounding box center [82, 66] width 65 height 10
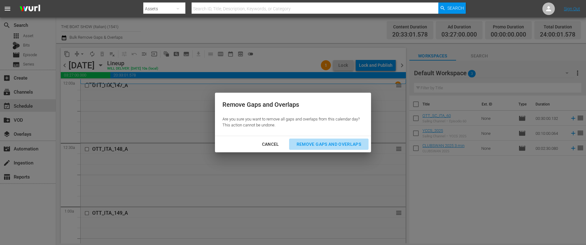
click at [319, 141] on div "Remove Gaps and Overlaps" at bounding box center [329, 144] width 74 height 8
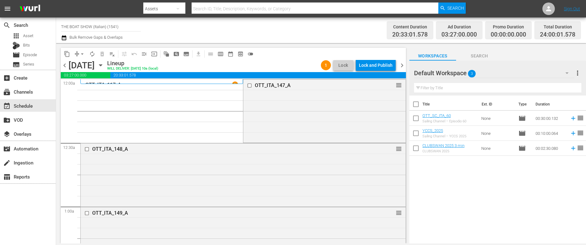
click at [84, 56] on span "arrow_drop_down" at bounding box center [82, 54] width 6 height 6
click at [83, 67] on li "Align to Midnight" at bounding box center [82, 66] width 65 height 10
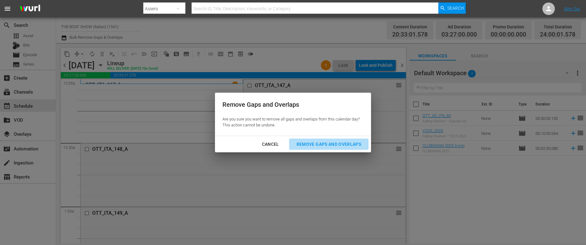
click at [319, 141] on div "Remove Gaps and Overlaps" at bounding box center [329, 144] width 74 height 8
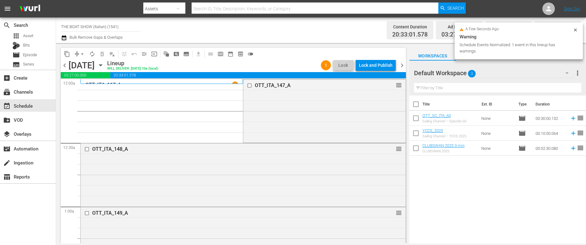
click at [376, 65] on div "Lock and Publish" at bounding box center [376, 65] width 34 height 11
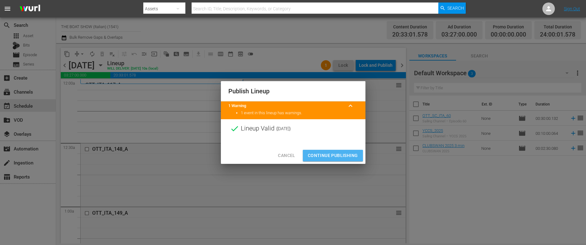
click at [337, 155] on span "Continue Publishing" at bounding box center [333, 155] width 50 height 8
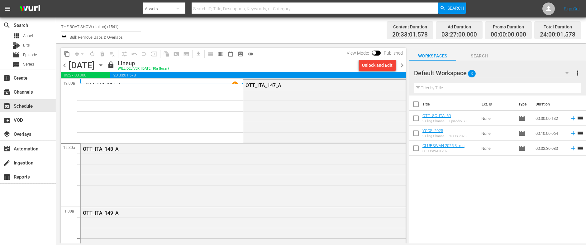
click at [403, 65] on span "chevron_right" at bounding box center [402, 65] width 8 height 8
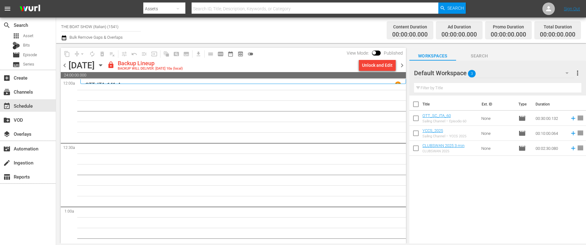
click at [371, 65] on div "Unlock and Edit" at bounding box center [377, 65] width 31 height 11
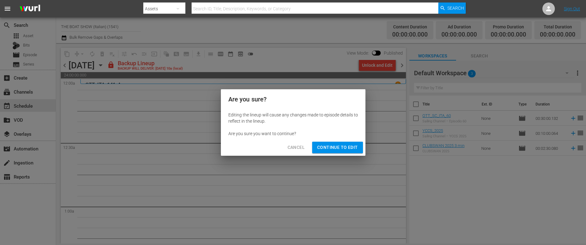
click at [329, 145] on span "Continue to Edit" at bounding box center [337, 147] width 41 height 8
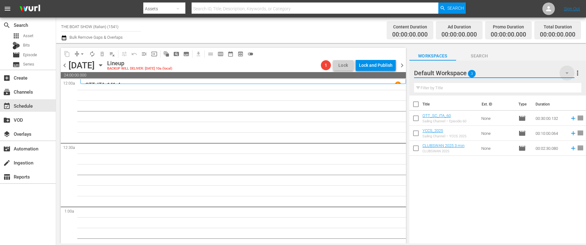
click at [569, 71] on icon "button" at bounding box center [566, 72] width 7 height 7
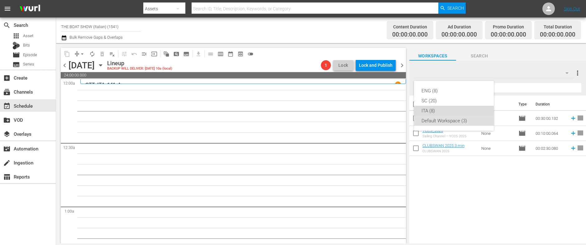
click at [434, 112] on div "ITA (8)" at bounding box center [454, 111] width 65 height 10
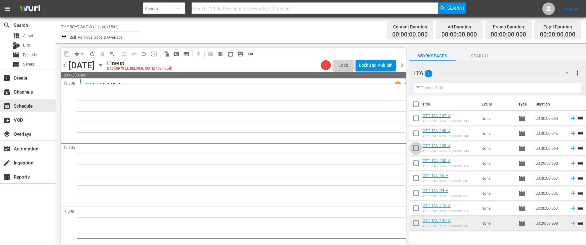
click at [417, 148] on input "checkbox" at bounding box center [415, 149] width 13 height 13
checkbox input "true"
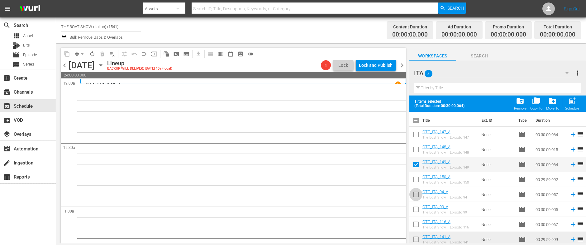
click at [417, 195] on input "checkbox" at bounding box center [415, 195] width 13 height 13
checkbox input "true"
click at [415, 184] on input "checkbox" at bounding box center [415, 180] width 13 height 13
checkbox input "true"
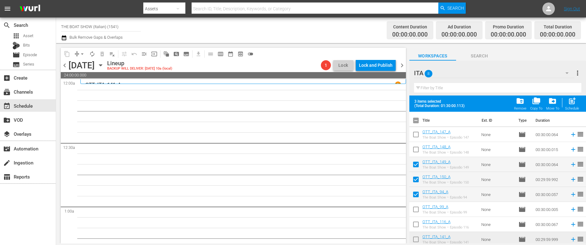
scroll to position [2, 0]
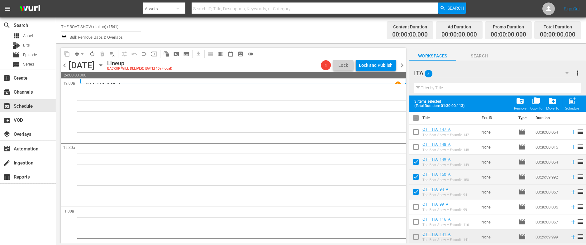
click at [417, 206] on input "checkbox" at bounding box center [415, 207] width 13 height 13
checkbox input "true"
click at [416, 221] on input "checkbox" at bounding box center [415, 222] width 13 height 13
checkbox input "true"
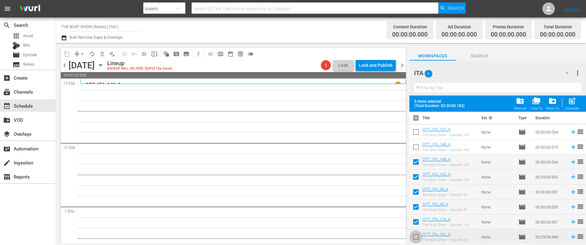
click at [417, 238] on input "checkbox" at bounding box center [415, 237] width 13 height 13
checkbox input "true"
click at [572, 100] on span "post_add" at bounding box center [572, 101] width 8 height 8
checkbox input "false"
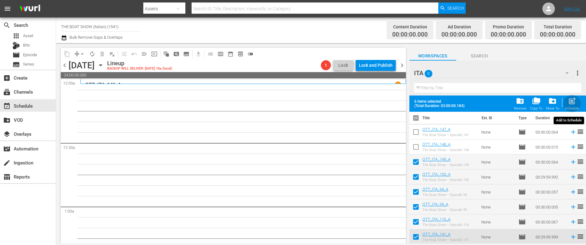
checkbox input "false"
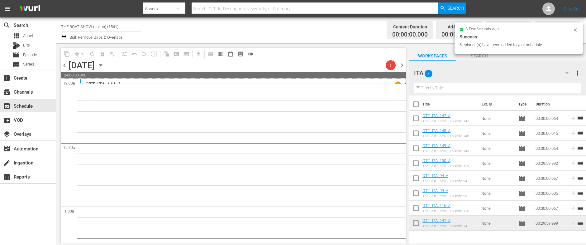
click at [417, 117] on input "checkbox" at bounding box center [415, 119] width 13 height 13
checkbox input "true"
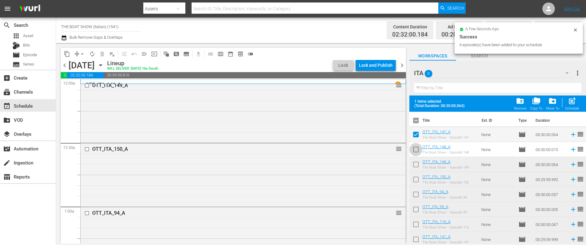
click at [417, 148] on input "checkbox" at bounding box center [415, 150] width 13 height 13
checkbox input "true"
click at [571, 103] on span "post_add" at bounding box center [572, 101] width 8 height 8
checkbox input "false"
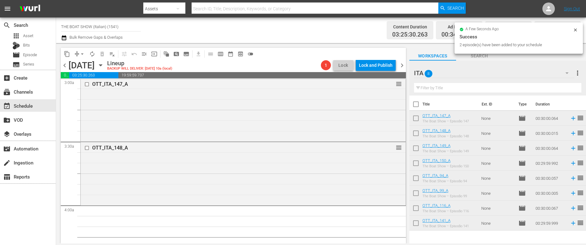
scroll to position [380, 0]
click at [92, 56] on span "autorenew_outlined" at bounding box center [92, 54] width 6 height 6
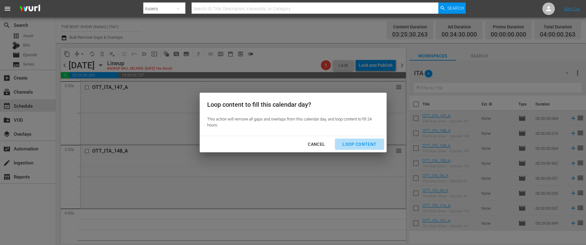
click at [361, 141] on div "Loop Content" at bounding box center [359, 144] width 44 height 8
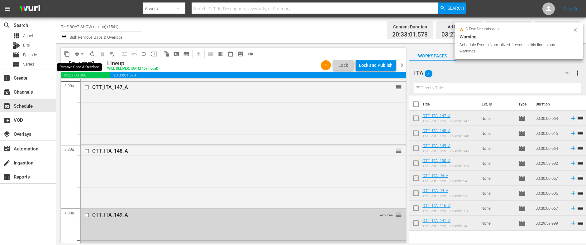
click at [77, 54] on button "arrow_drop_down" at bounding box center [82, 54] width 10 height 10
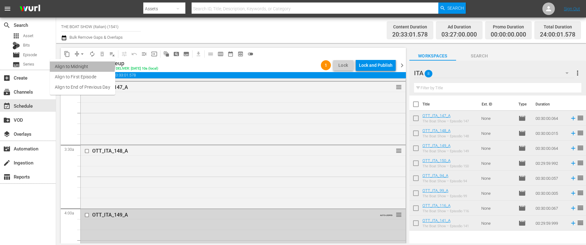
click at [73, 64] on li "Align to Midnight" at bounding box center [82, 66] width 65 height 10
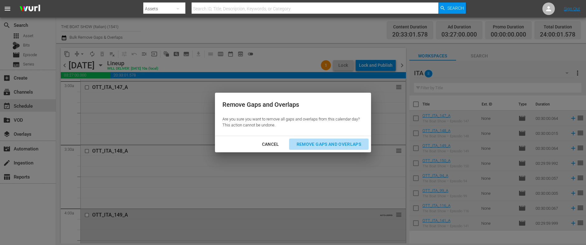
click at [315, 146] on div "Remove Gaps and Overlaps" at bounding box center [329, 144] width 74 height 8
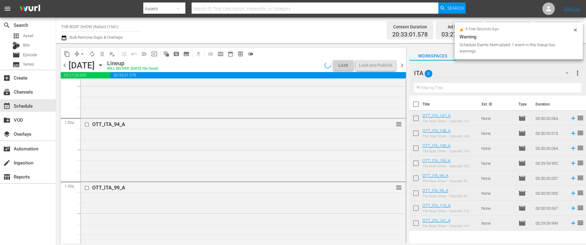
scroll to position [0, 0]
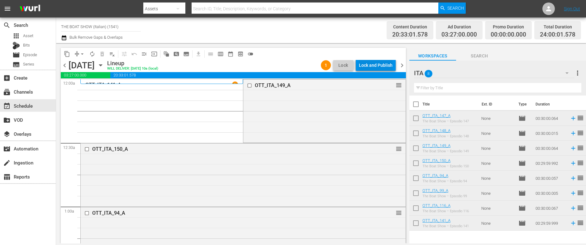
click at [368, 66] on div "Lock and Publish" at bounding box center [376, 65] width 34 height 11
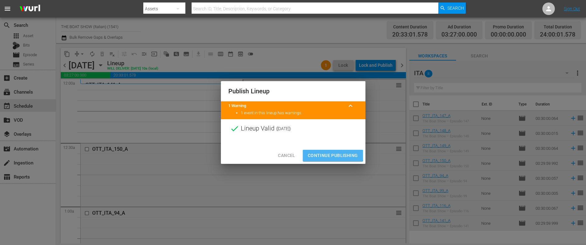
click at [322, 152] on span "Continue Publishing" at bounding box center [333, 155] width 50 height 8
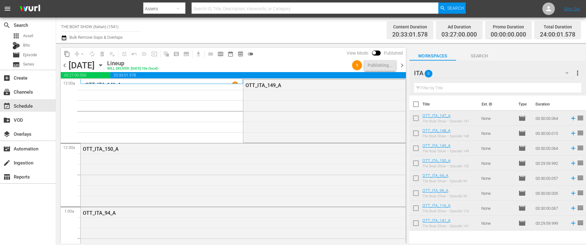
click at [401, 64] on span "chevron_right" at bounding box center [402, 65] width 8 height 8
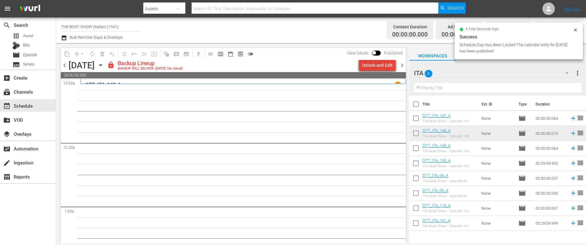
click at [371, 67] on div "Unlock and Edit" at bounding box center [377, 65] width 31 height 11
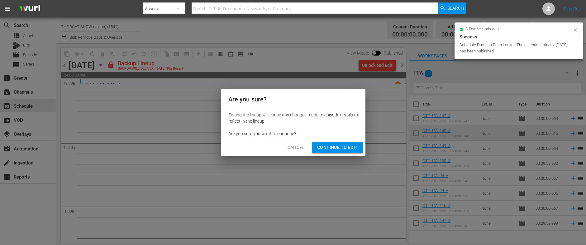
click at [347, 146] on span "Continue to Edit" at bounding box center [337, 147] width 41 height 8
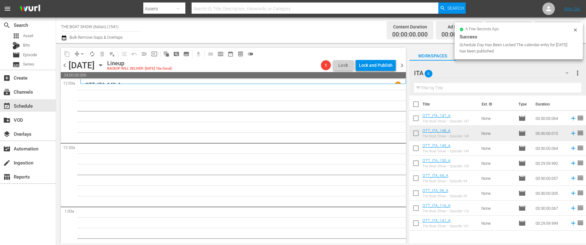
click at [417, 179] on input "checkbox" at bounding box center [415, 179] width 13 height 13
checkbox input "true"
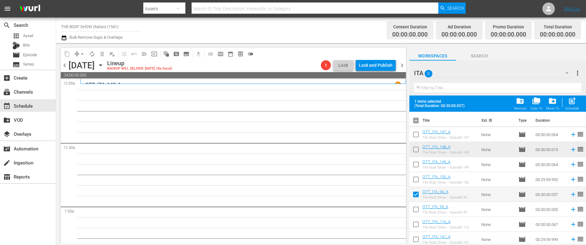
click at [416, 210] on input "checkbox" at bounding box center [415, 210] width 13 height 13
checkbox input "true"
click at [414, 222] on input "checkbox" at bounding box center [415, 225] width 13 height 13
checkbox input "true"
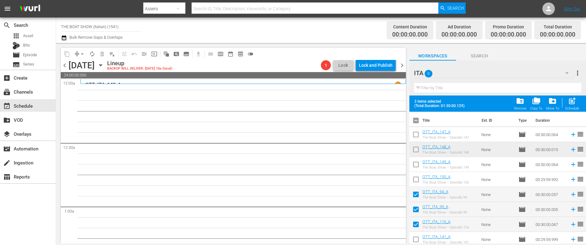
click at [415, 237] on input "checkbox" at bounding box center [415, 240] width 13 height 13
checkbox input "true"
click at [575, 103] on span "post_add" at bounding box center [572, 101] width 8 height 8
checkbox input "false"
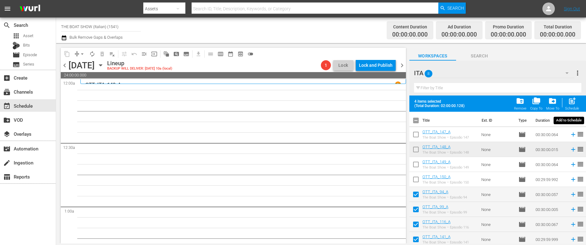
checkbox input "false"
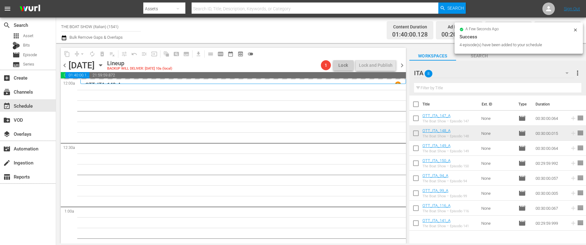
click at [418, 121] on input "checkbox" at bounding box center [415, 119] width 13 height 13
checkbox input "true"
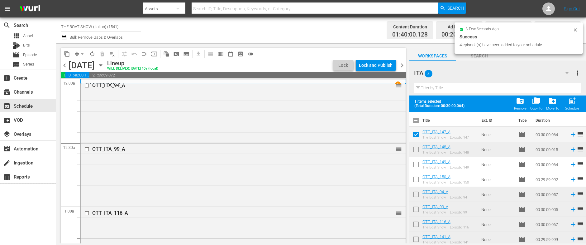
click at [416, 150] on input "checkbox" at bounding box center [415, 150] width 13 height 13
checkbox input "true"
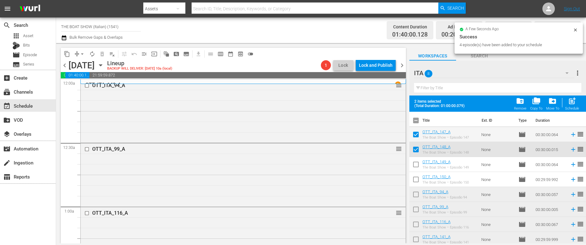
click at [416, 162] on input "checkbox" at bounding box center [415, 165] width 13 height 13
checkbox input "true"
click at [416, 179] on input "checkbox" at bounding box center [415, 180] width 13 height 13
checkbox input "true"
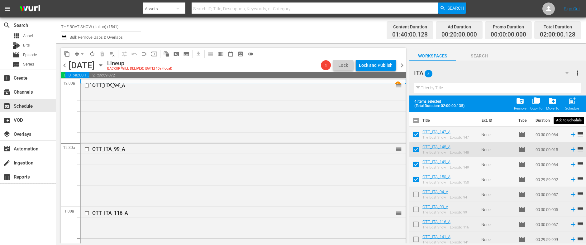
click at [571, 104] on span "post_add" at bounding box center [572, 101] width 8 height 8
checkbox input "false"
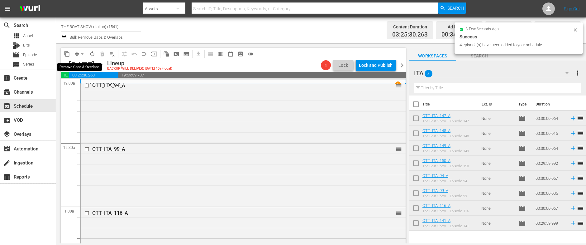
click at [80, 54] on span "arrow_drop_down" at bounding box center [82, 54] width 6 height 6
click at [95, 45] on div "content_copy compress arrow_drop_down autorenew_outlined delete_forever_outline…" at bounding box center [231, 143] width 351 height 200
click at [92, 51] on span "autorenew_outlined" at bounding box center [92, 54] width 6 height 6
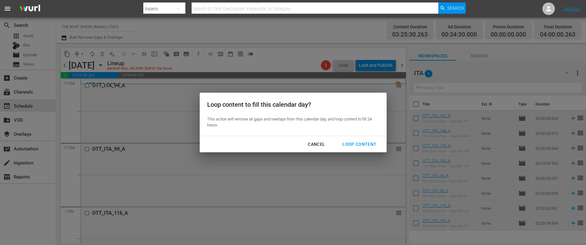
click at [372, 148] on button "Loop Content" at bounding box center [359, 144] width 49 height 12
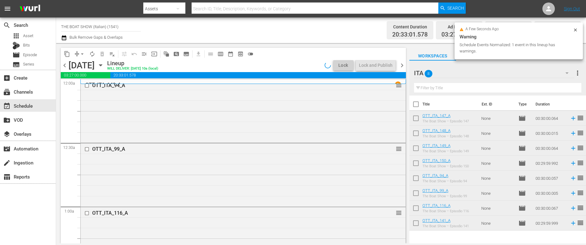
click at [81, 51] on span "arrow_drop_down" at bounding box center [82, 54] width 6 height 6
click at [81, 65] on li "Align to Midnight" at bounding box center [82, 66] width 65 height 10
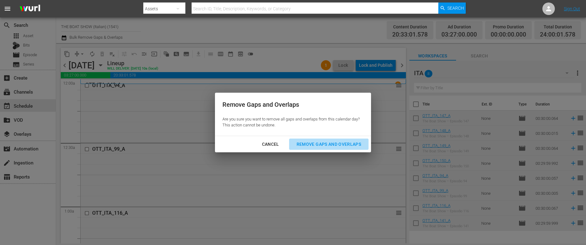
click at [321, 140] on div "Remove Gaps and Overlaps" at bounding box center [329, 144] width 74 height 8
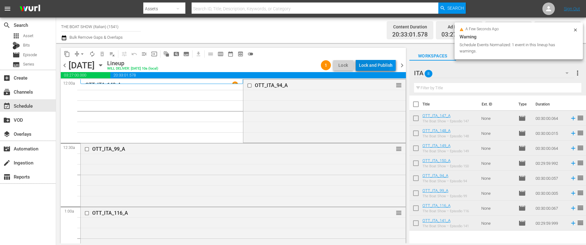
click at [375, 65] on div "Lock and Publish" at bounding box center [376, 65] width 34 height 11
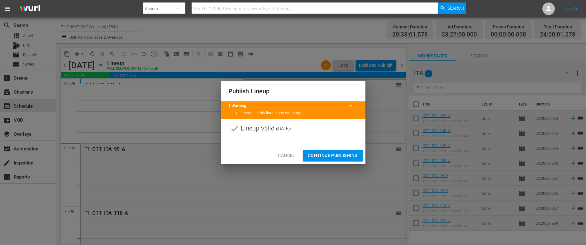
drag, startPoint x: 326, startPoint y: 155, endPoint x: 322, endPoint y: 155, distance: 3.8
click at [322, 155] on span "Continue Publishing" at bounding box center [333, 155] width 50 height 8
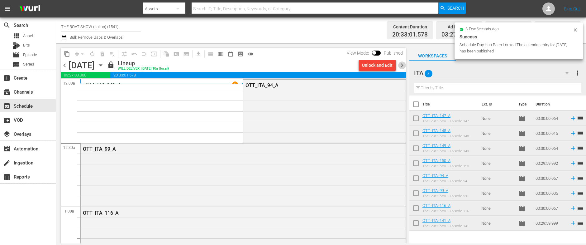
click at [400, 66] on span "chevron_right" at bounding box center [402, 65] width 8 height 8
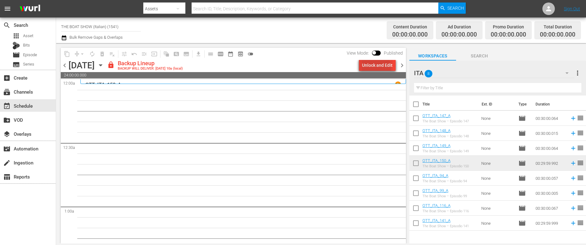
click at [376, 68] on div "Unlock and Edit" at bounding box center [377, 65] width 31 height 11
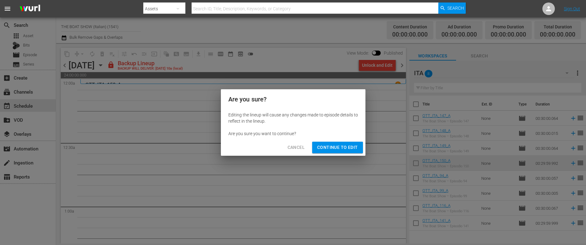
click at [336, 145] on span "Continue to Edit" at bounding box center [337, 147] width 41 height 8
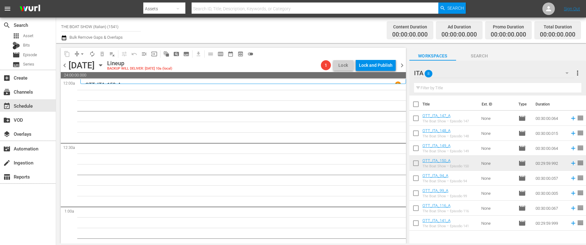
click at [416, 208] on input "checkbox" at bounding box center [415, 209] width 13 height 13
checkbox input "true"
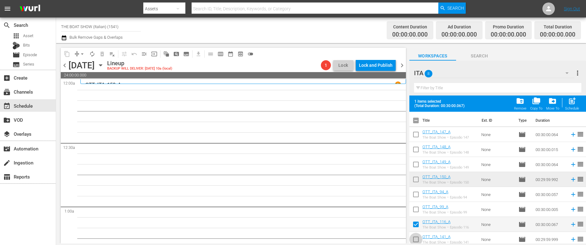
click at [417, 238] on input "checkbox" at bounding box center [415, 240] width 13 height 13
checkbox input "true"
click at [575, 101] on span "post_add" at bounding box center [572, 101] width 8 height 8
checkbox input "false"
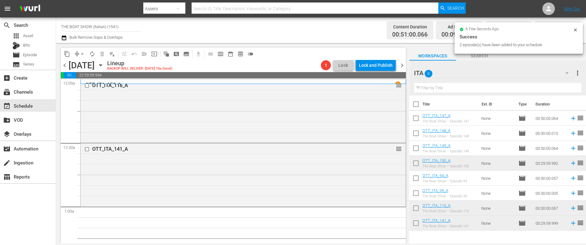
click at [416, 119] on input "checkbox" at bounding box center [415, 119] width 13 height 13
checkbox input "true"
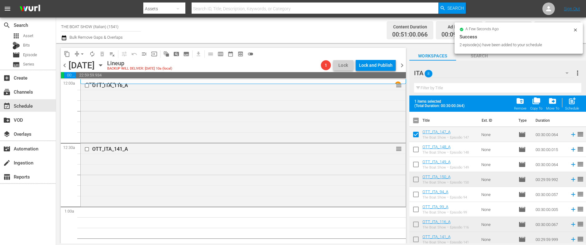
click at [418, 150] on input "checkbox" at bounding box center [415, 150] width 13 height 13
checkbox input "true"
click at [416, 160] on input "checkbox" at bounding box center [415, 165] width 13 height 13
checkbox input "true"
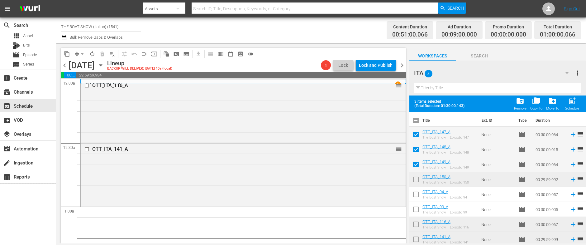
click at [416, 178] on input "checkbox" at bounding box center [415, 180] width 13 height 13
checkbox input "true"
drag, startPoint x: 416, startPoint y: 192, endPoint x: 415, endPoint y: 205, distance: 12.8
click at [416, 192] on input "checkbox" at bounding box center [415, 195] width 13 height 13
checkbox input "true"
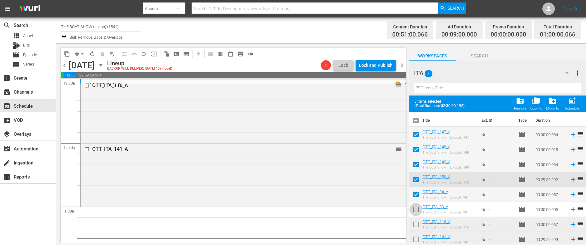
click at [414, 209] on input "checkbox" at bounding box center [415, 210] width 13 height 13
checkbox input "true"
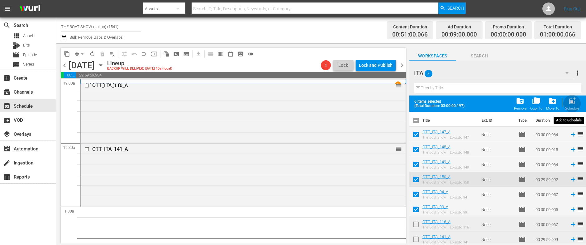
click at [570, 103] on span "post_add" at bounding box center [572, 101] width 8 height 8
checkbox input "false"
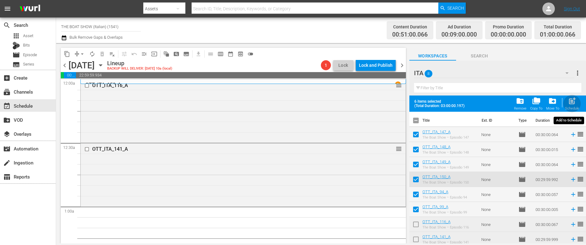
checkbox input "false"
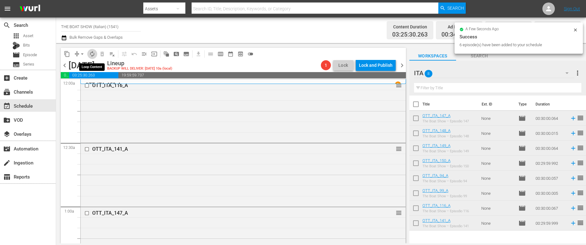
click at [92, 55] on span "autorenew_outlined" at bounding box center [92, 54] width 6 height 6
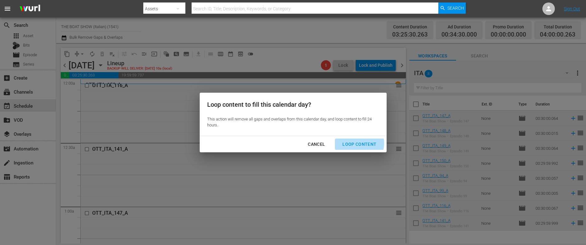
click at [353, 143] on div "Loop Content" at bounding box center [359, 144] width 44 height 8
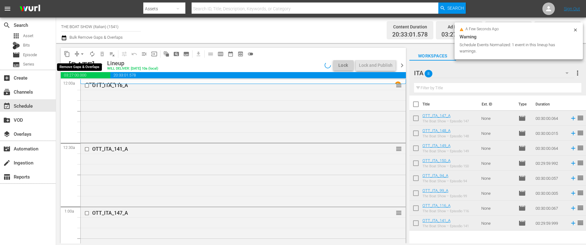
click at [82, 53] on span "arrow_drop_down" at bounding box center [82, 54] width 6 height 6
click at [84, 64] on li "Align to Midnight" at bounding box center [82, 66] width 65 height 10
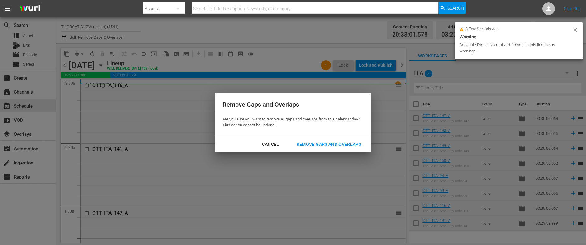
click at [324, 144] on div "Remove Gaps and Overlaps" at bounding box center [329, 144] width 74 height 8
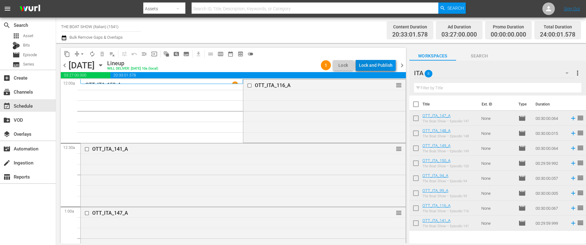
click at [374, 66] on div "Lock and Publish" at bounding box center [376, 65] width 34 height 11
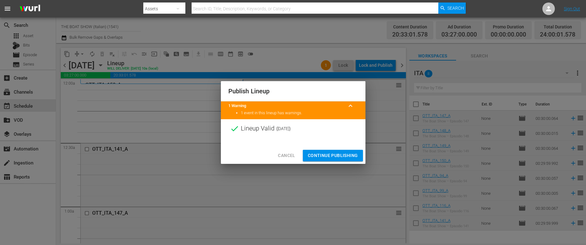
click at [326, 156] on span "Continue Publishing" at bounding box center [333, 155] width 50 height 8
